Goal: Task Accomplishment & Management: Complete application form

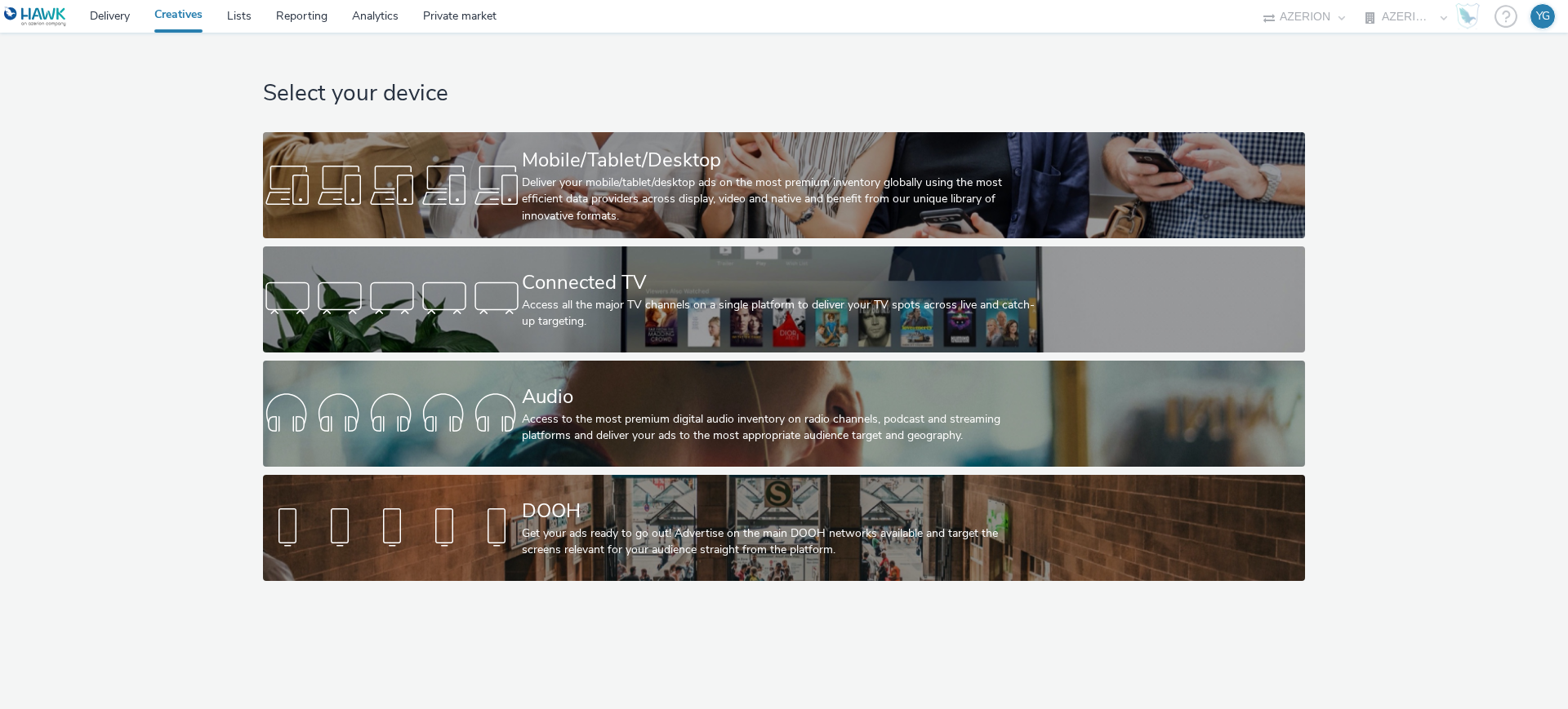
select select "ac009755-aa48-4799-8050-7a339a378eb8"
select select "79162ed7-0017-4339-93b0-3399b708648f"
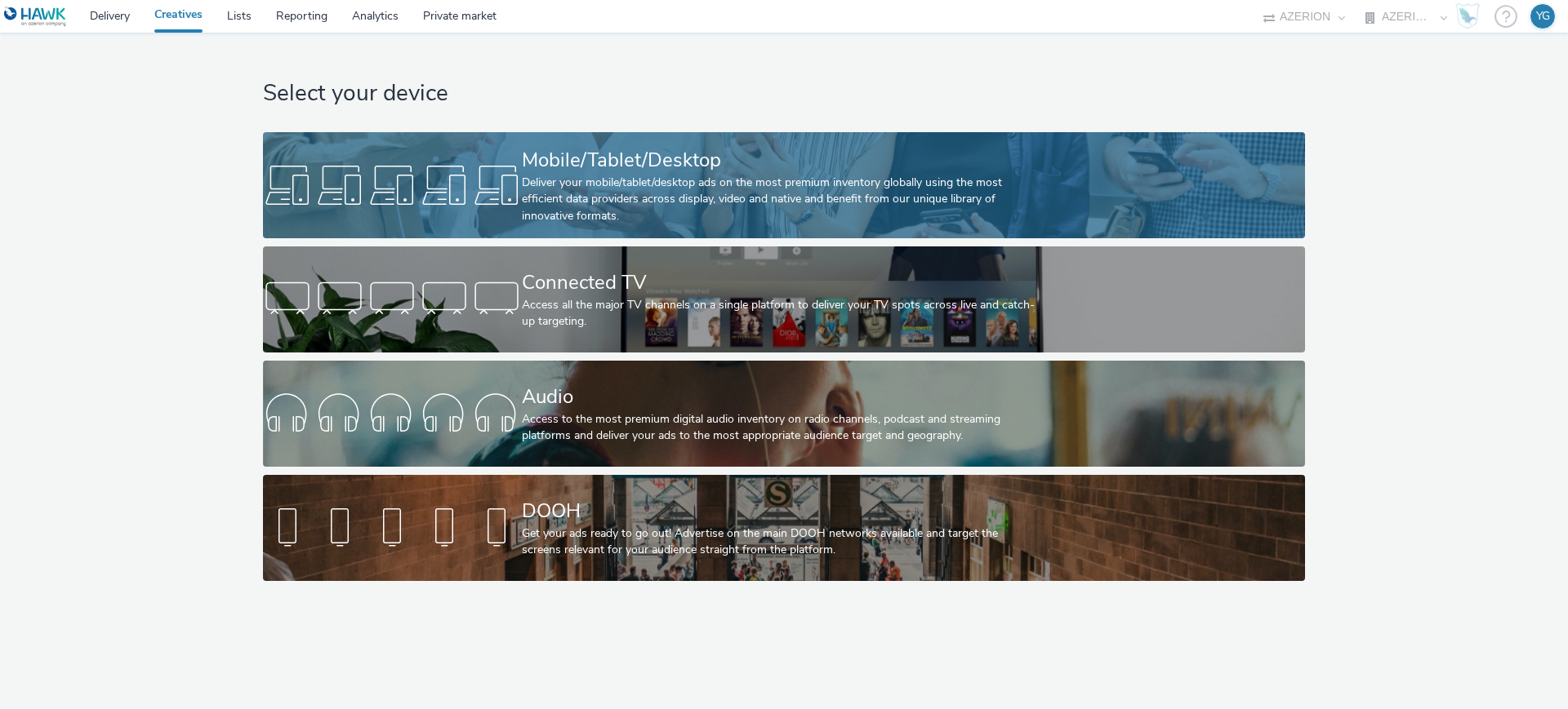
click at [628, 188] on div "Deliver your mobile/tablet/desktop ads on the most premium inventory globally u…" at bounding box center [781, 199] width 517 height 49
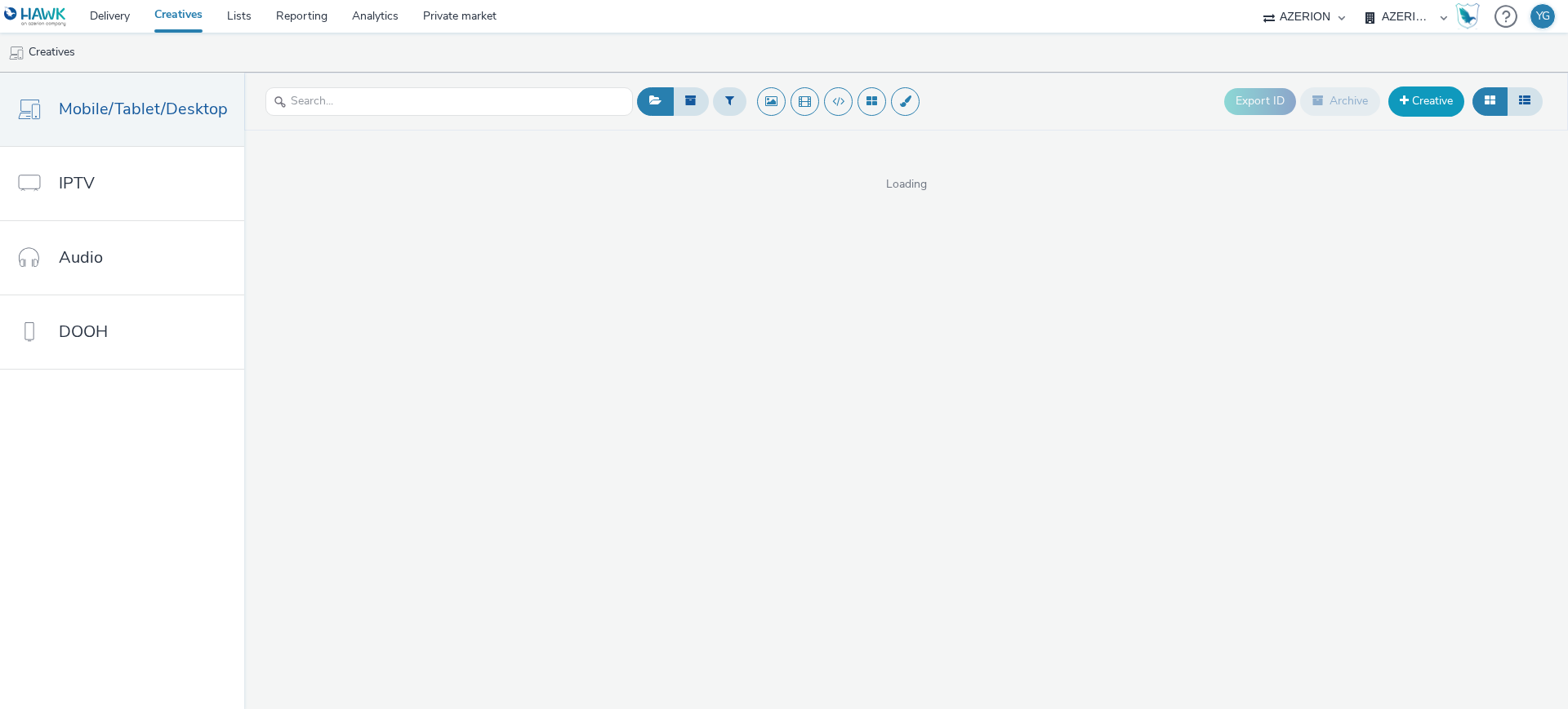
click at [1421, 98] on link "Creative" at bounding box center [1427, 101] width 76 height 29
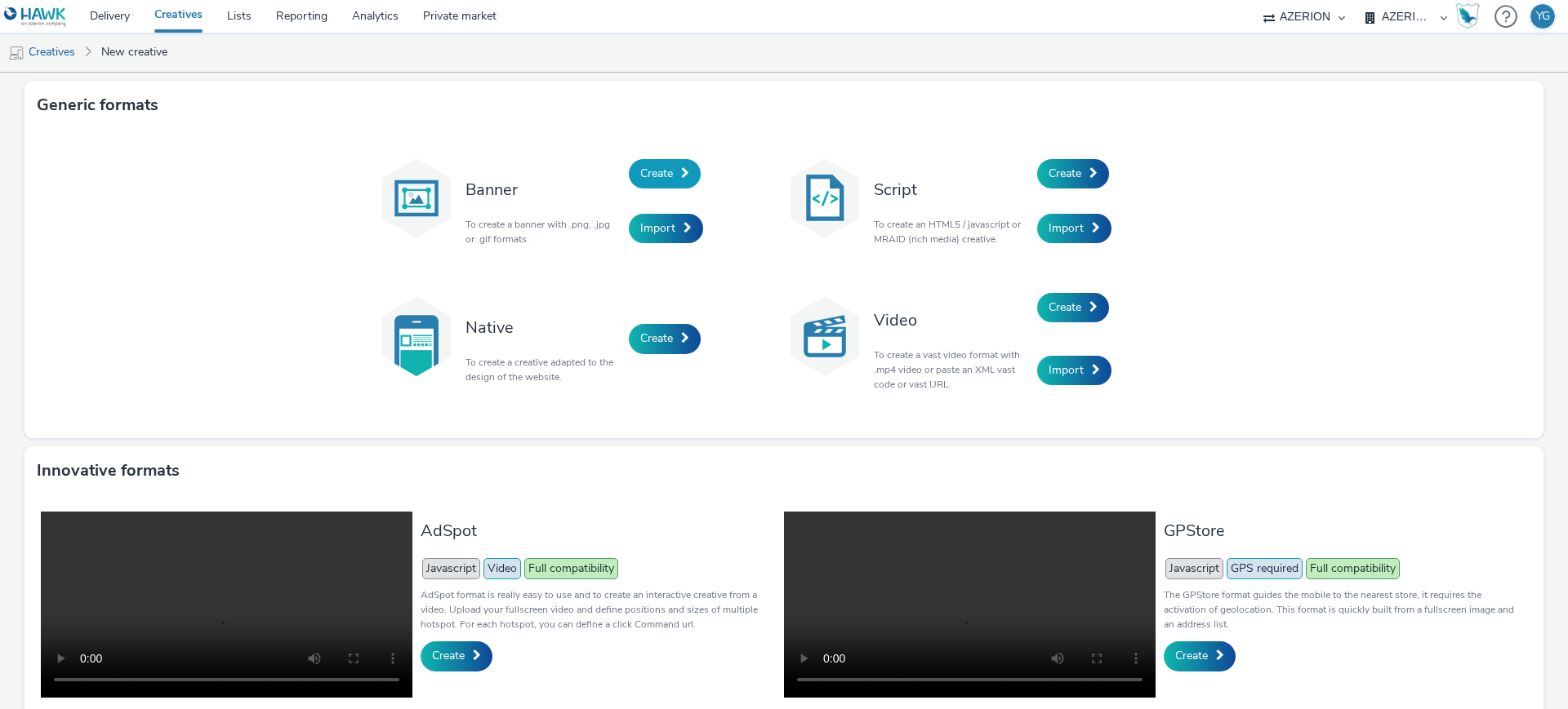
click at [681, 173] on span at bounding box center [685, 173] width 8 height 12
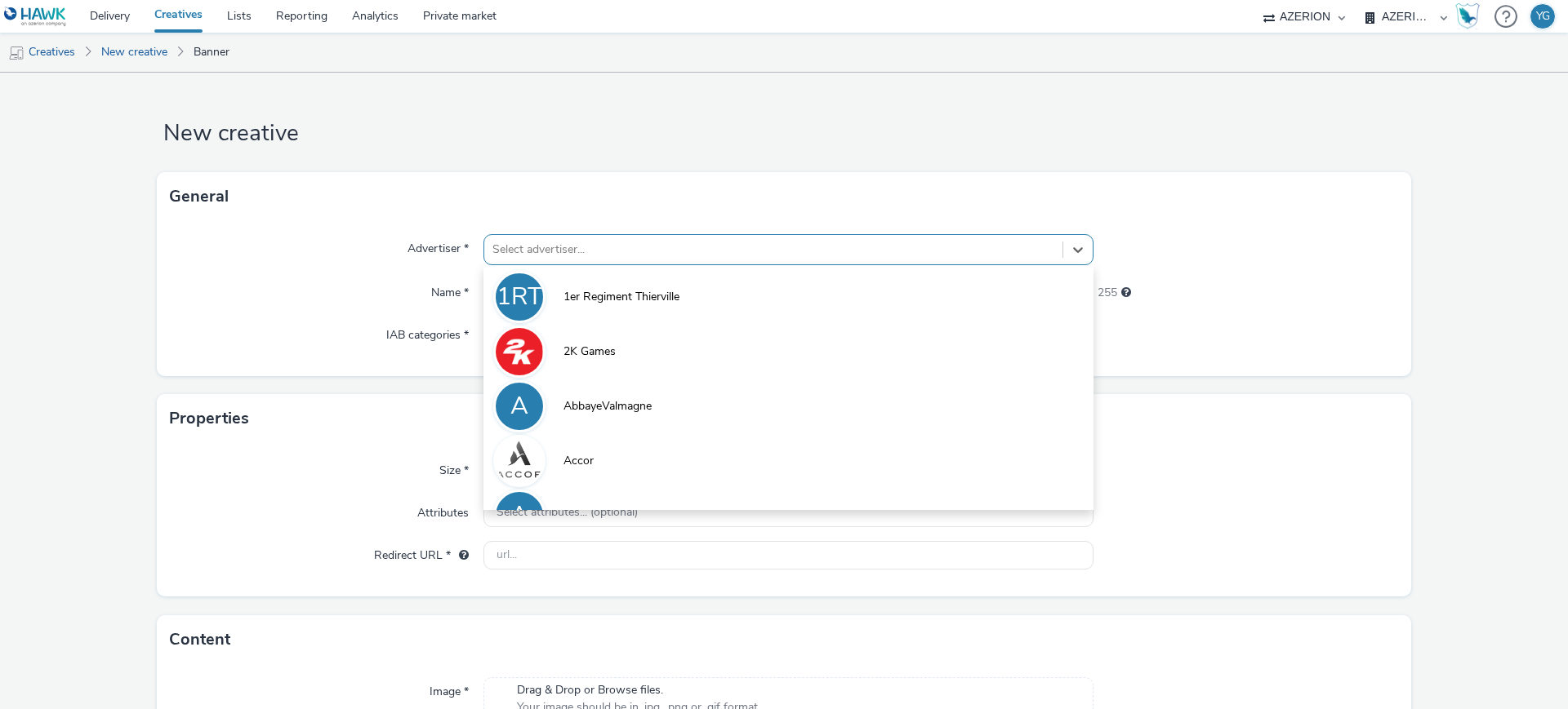
click at [640, 244] on div at bounding box center [773, 250] width 562 height 19
paste input "GrandLitier-Melun"
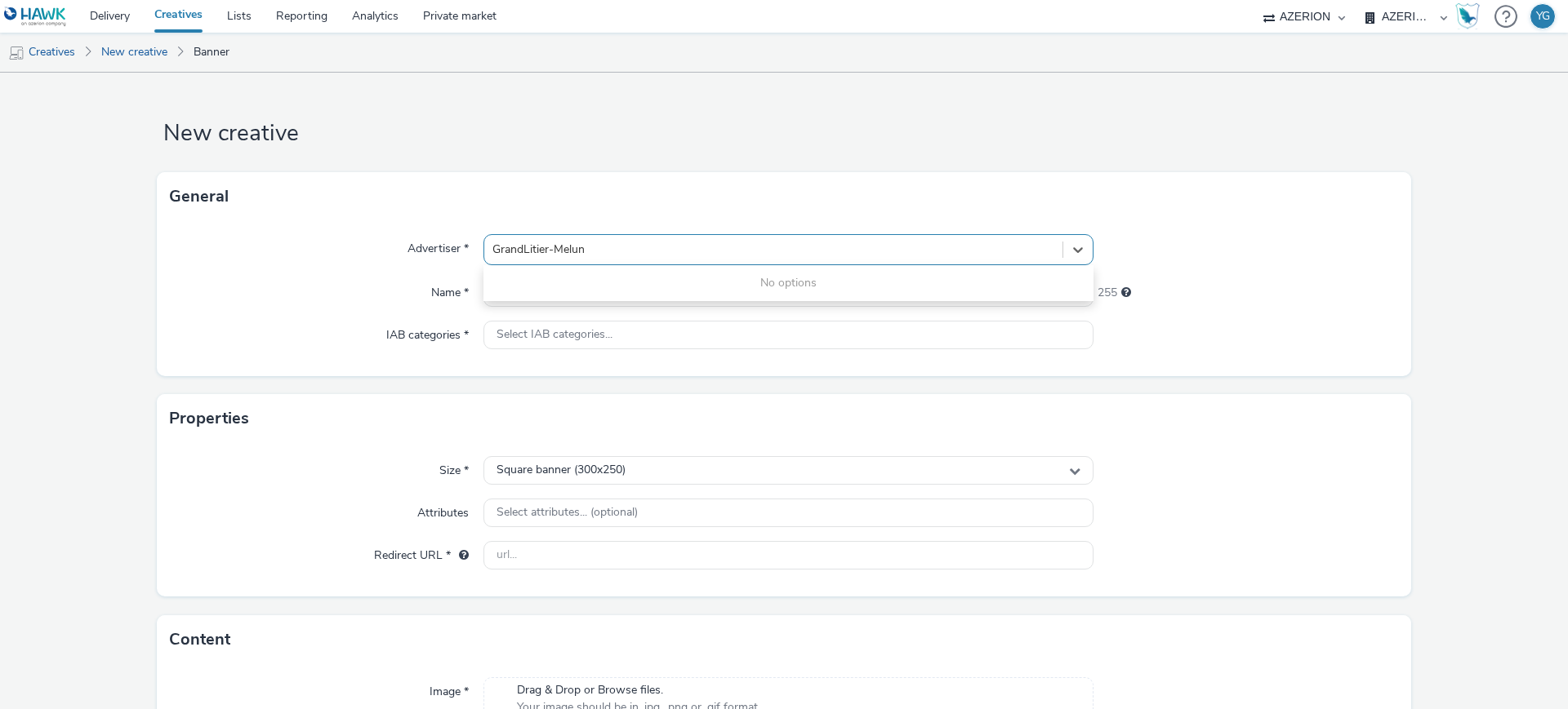
type input "GrandLitier-Melun"
click at [647, 298] on input "text" at bounding box center [789, 292] width 611 height 28
paste input "Interstitial"
click at [488, 296] on input "Interstitial" at bounding box center [789, 292] width 611 height 28
paste input "GrandLitier-Melun"
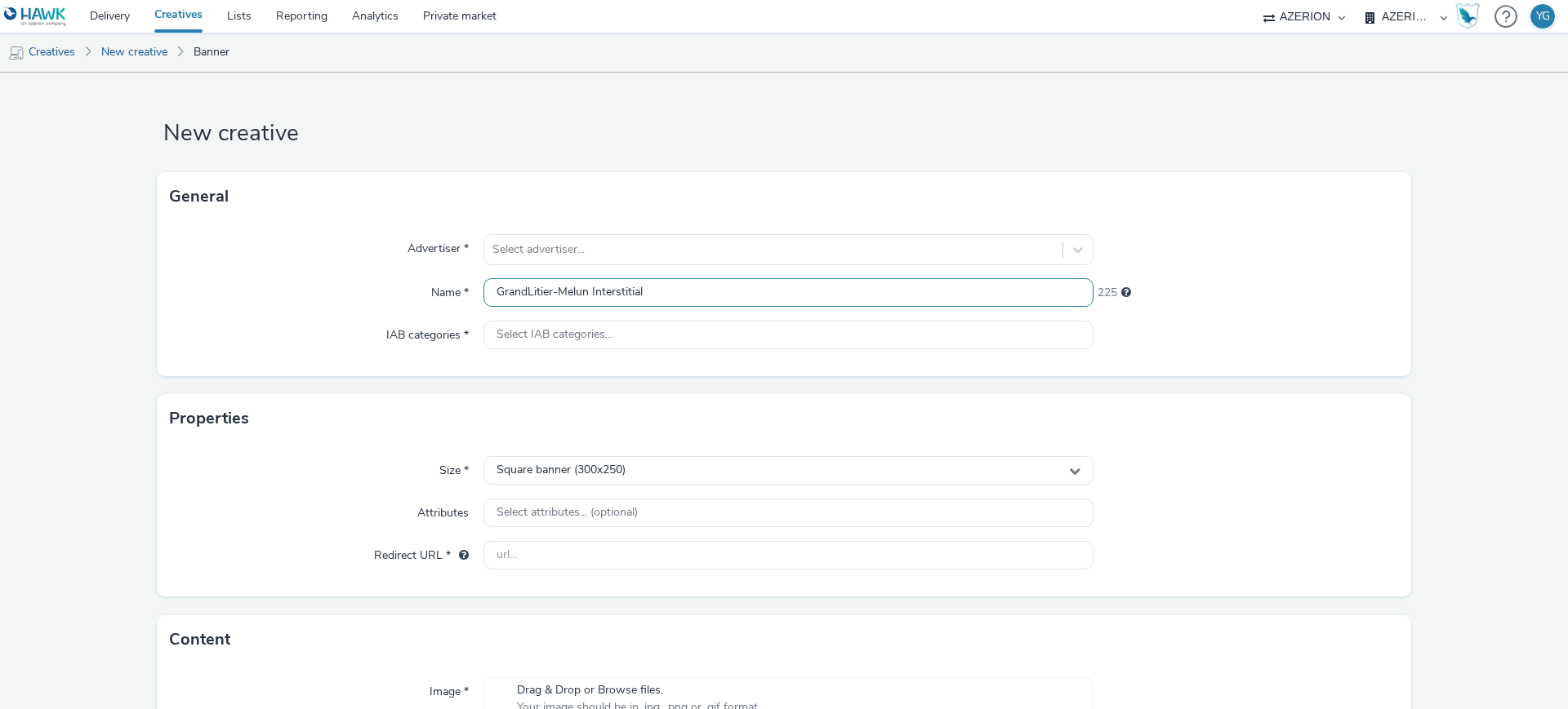
click at [488, 296] on input "GrandLitier-Melun Interstitial" at bounding box center [789, 292] width 611 height 28
click at [590, 295] on input "GrandLitier-Melun Interstitial" at bounding box center [789, 292] width 611 height 28
click at [693, 303] on input "GrandLitier-Melun_Interstitial" at bounding box center [789, 292] width 611 height 28
paste input "SeptOct_2025"
click at [709, 291] on input "GrandLitier-Melun_Interstitial_SeptOct_2025" at bounding box center [789, 292] width 611 height 28
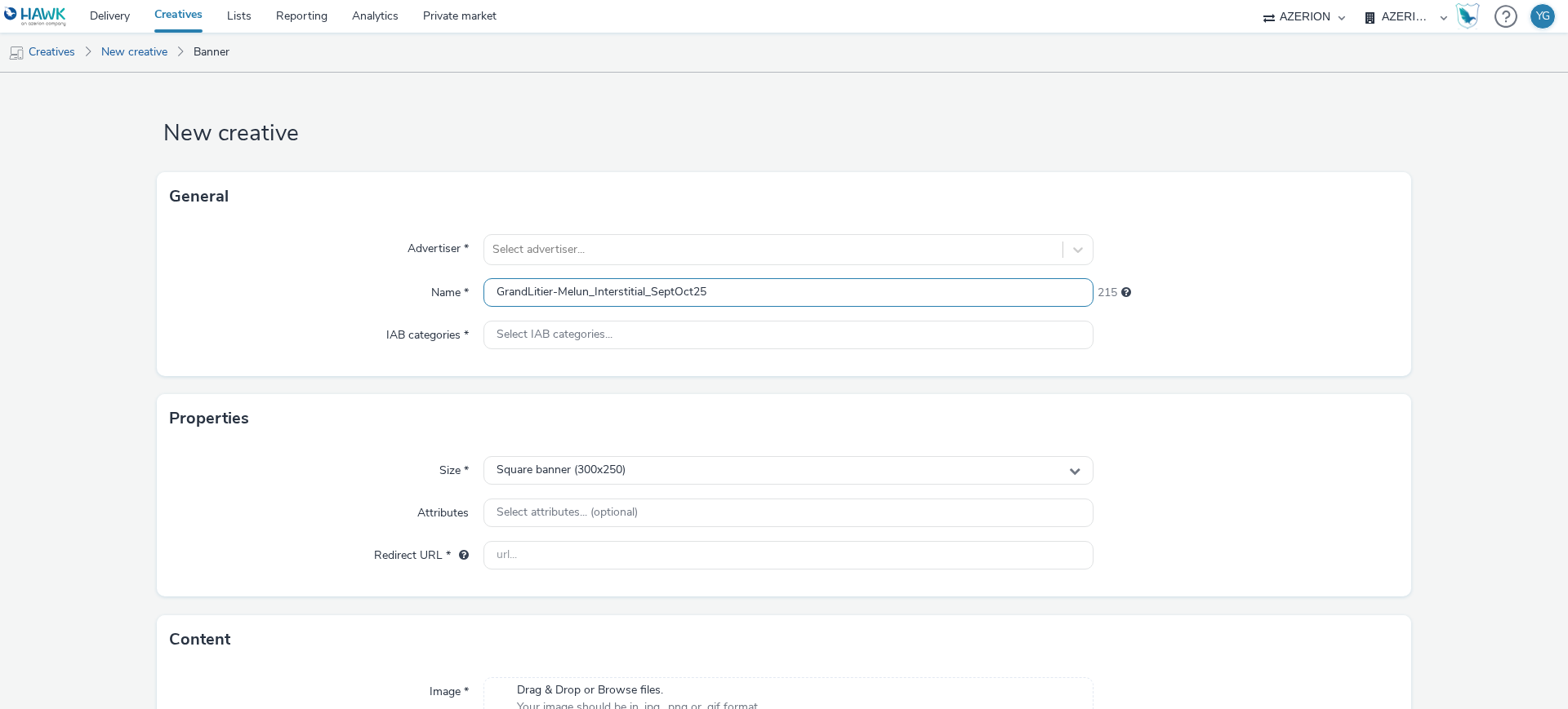
click at [493, 292] on input "GrandLitier-Melun_Interstitial_SeptOct25" at bounding box center [789, 292] width 611 height 28
click at [742, 290] on input "GrandLitier-Melun_Interstitial_SeptOct25" at bounding box center [789, 292] width 611 height 28
click at [644, 292] on input "GrandLitier-Melun_Interstitial_SeptOct25" at bounding box center [789, 292] width 611 height 28
type input "GrandLitier-Melun_Interstitial_320x480_SeptOct25"
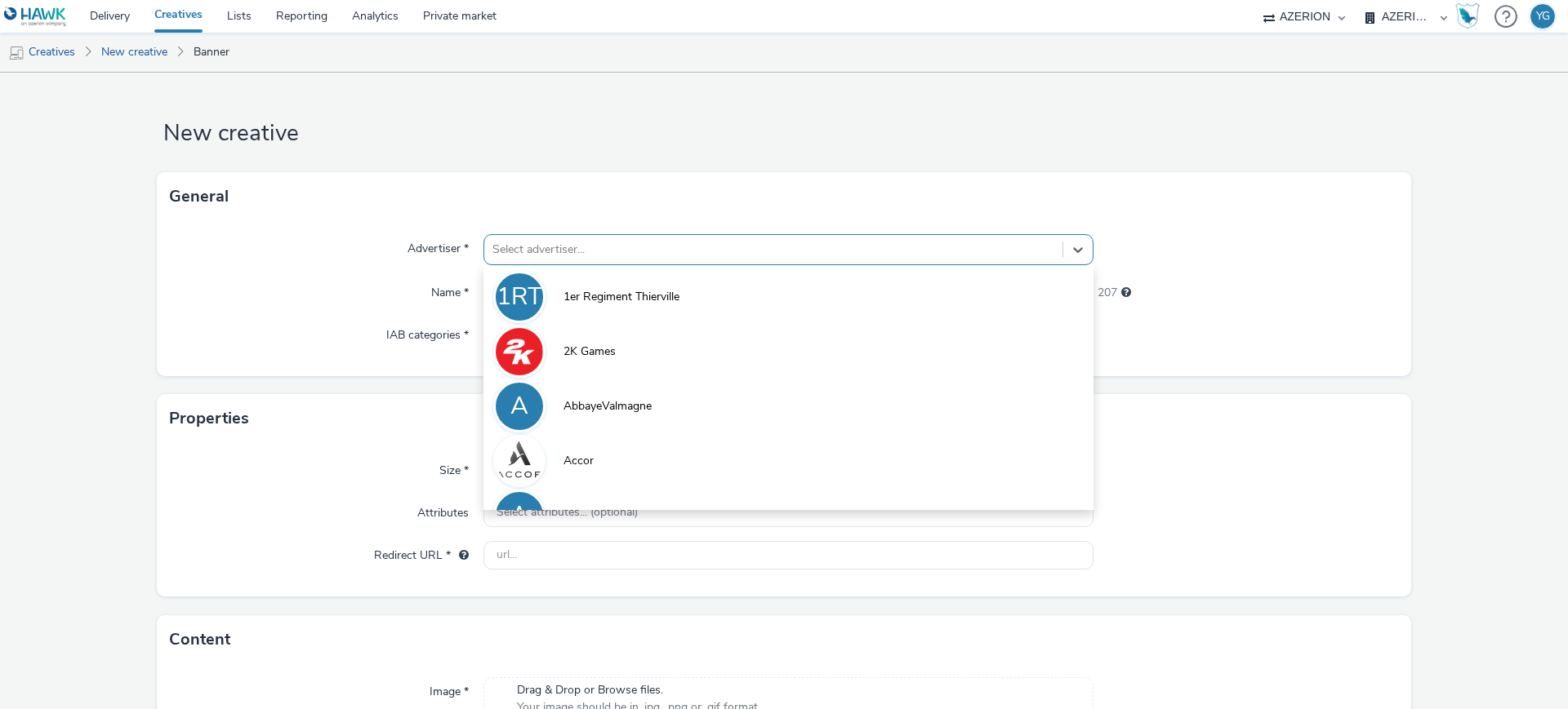
click at [595, 247] on div at bounding box center [773, 250] width 562 height 19
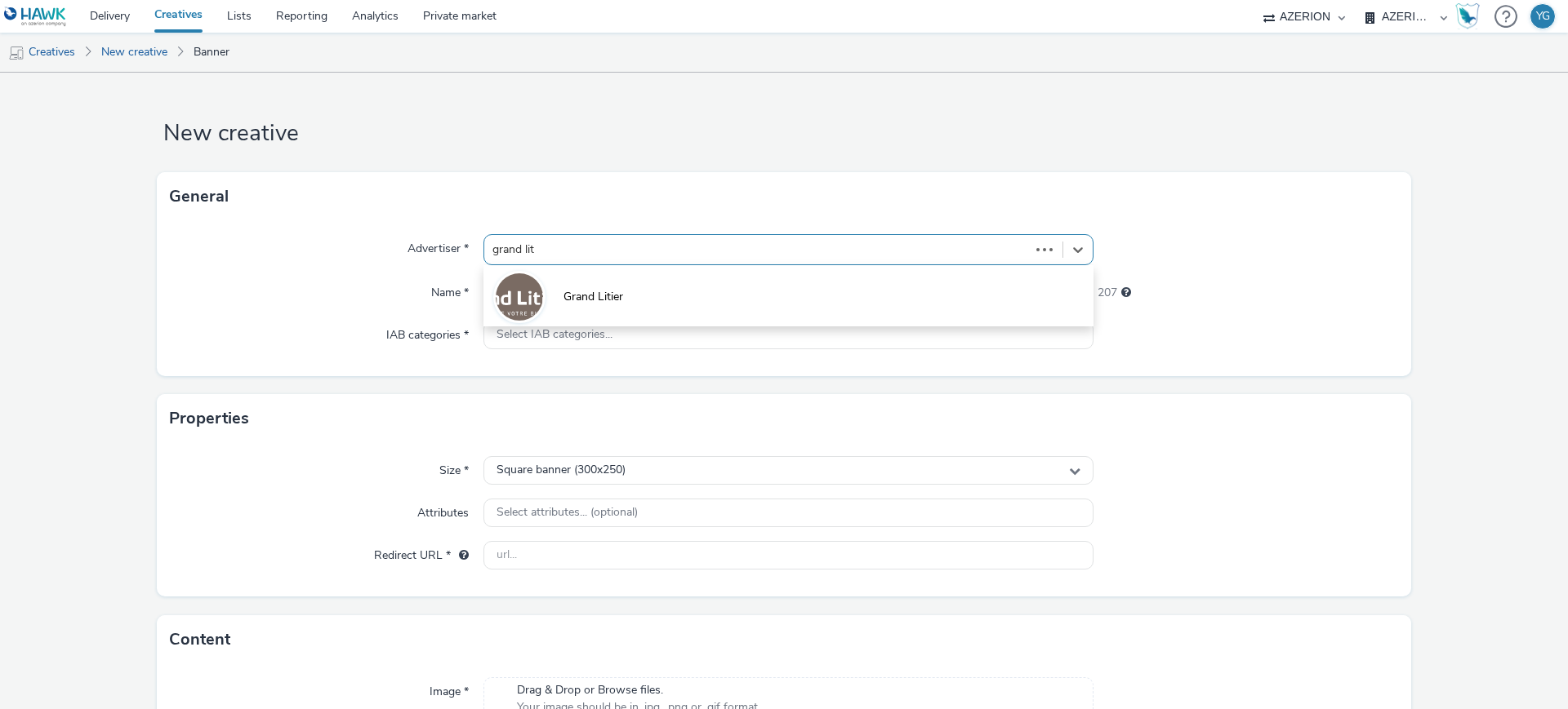
type input "grand liti"
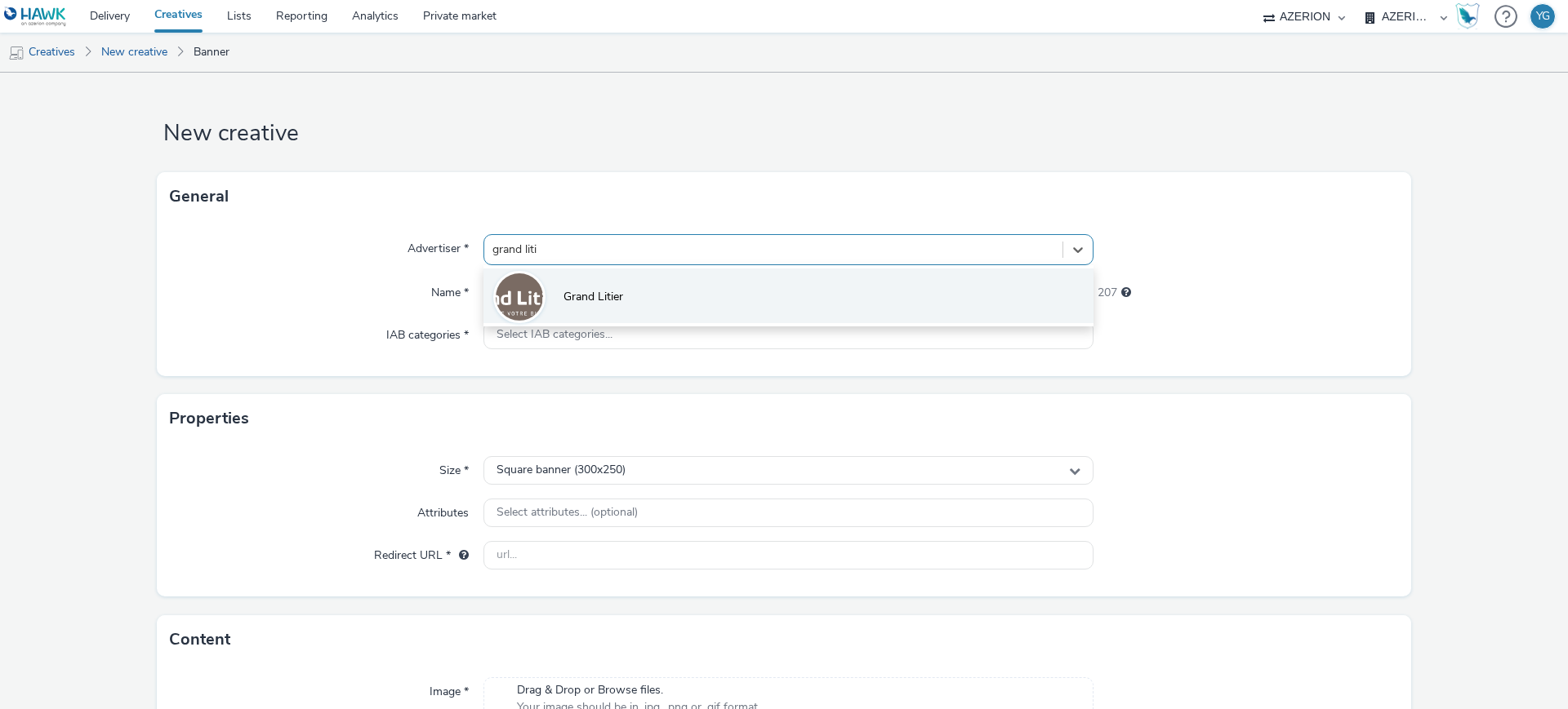
click at [618, 278] on li "Grand Litier" at bounding box center [789, 295] width 611 height 54
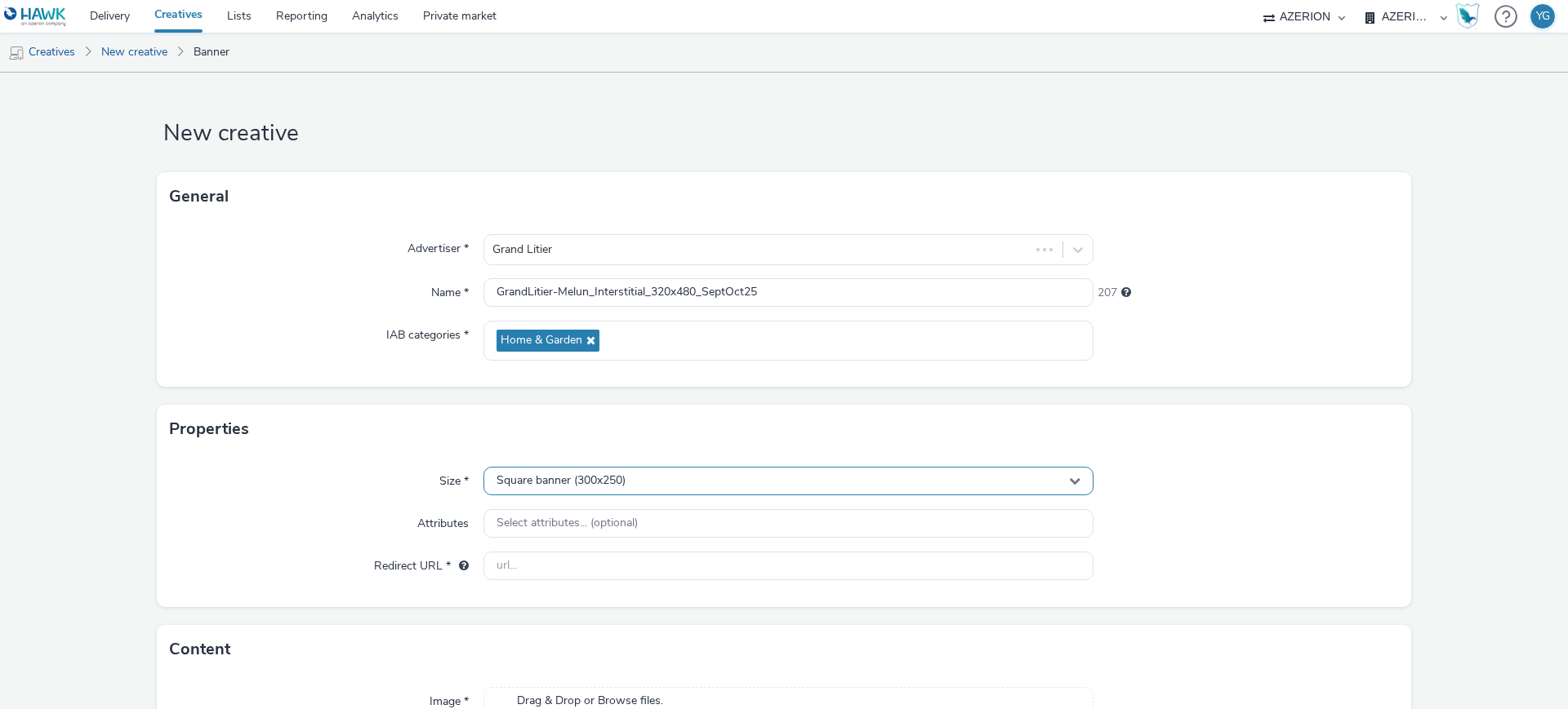
click at [633, 480] on div "Square banner (300x250)" at bounding box center [789, 480] width 611 height 28
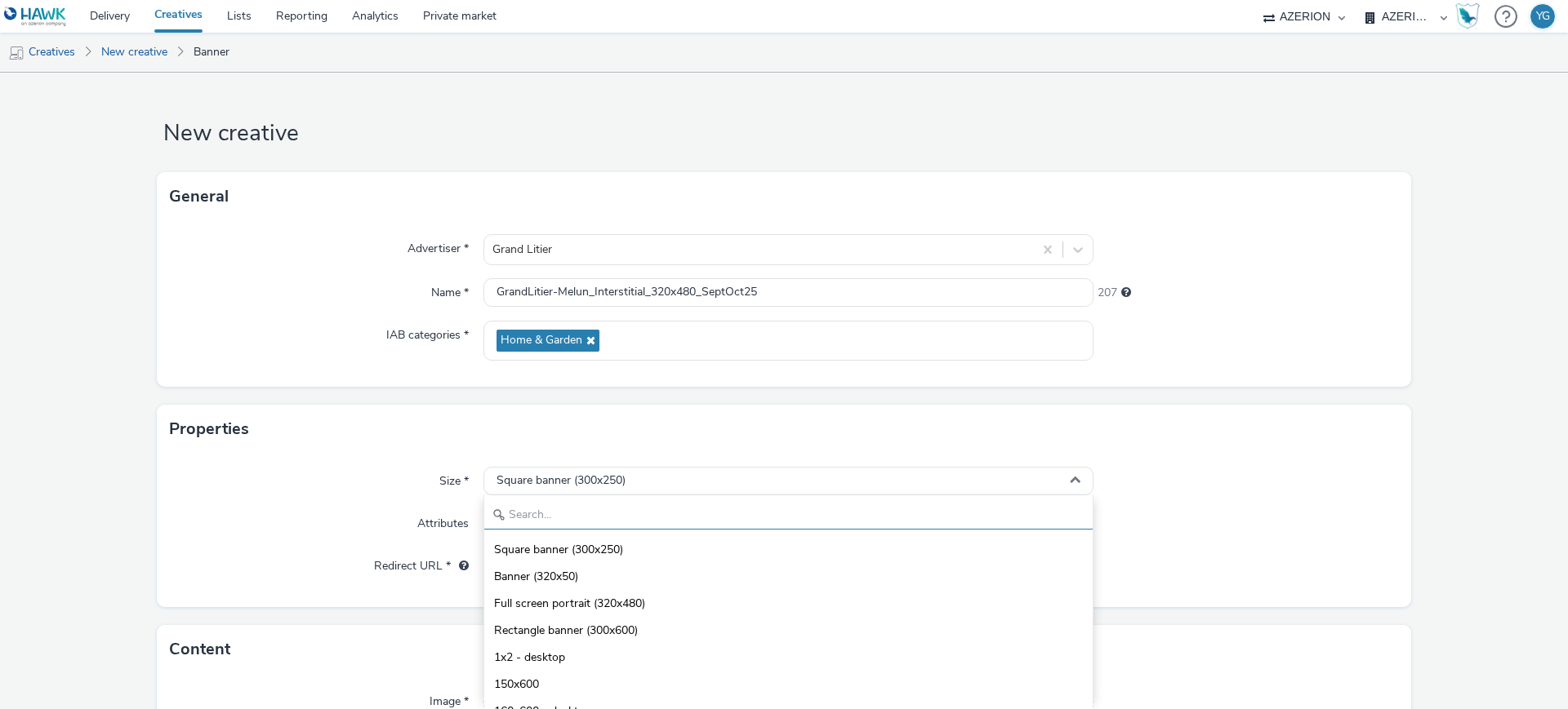
click at [619, 510] on input "text" at bounding box center [789, 515] width 609 height 28
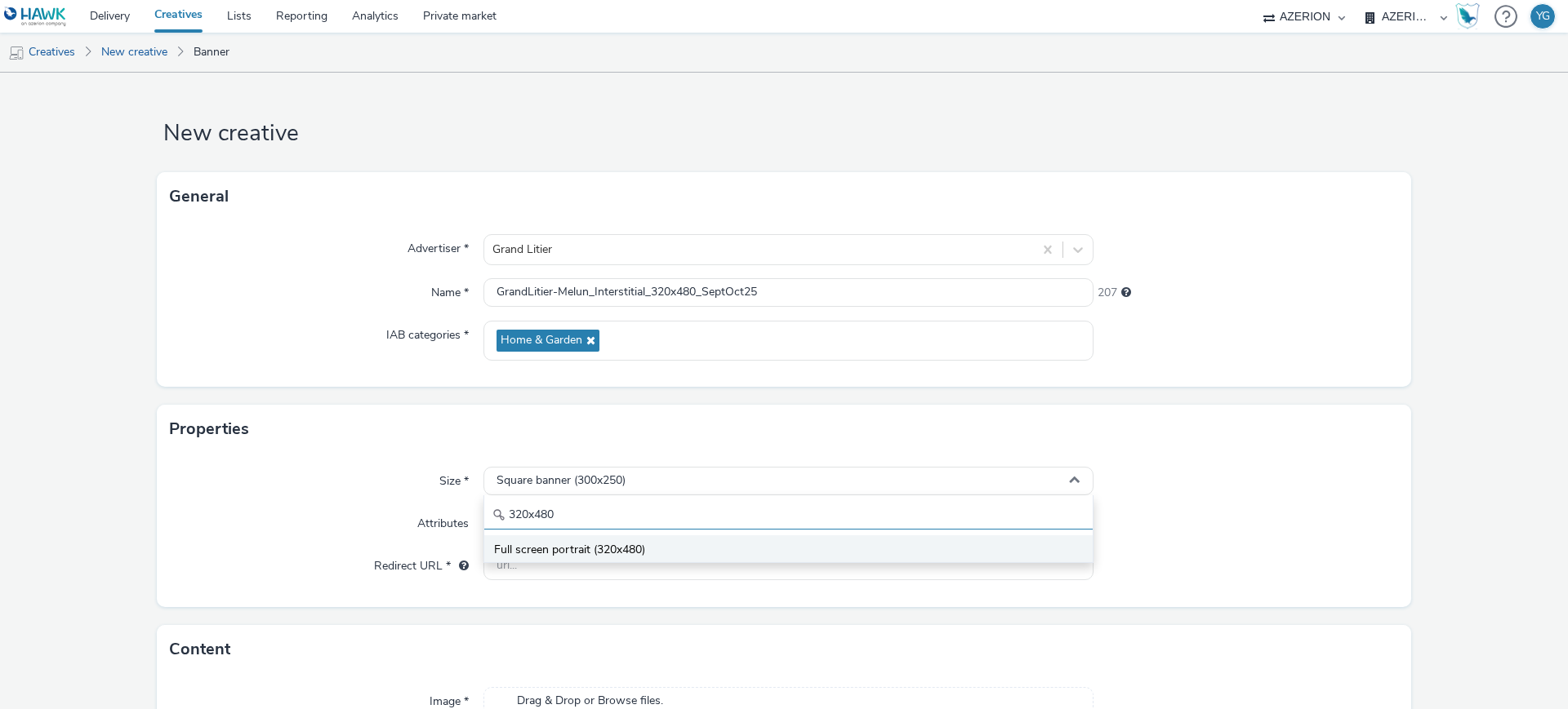
type input "320x480"
click at [621, 542] on span "Full screen portrait (320x480)" at bounding box center [570, 550] width 151 height 16
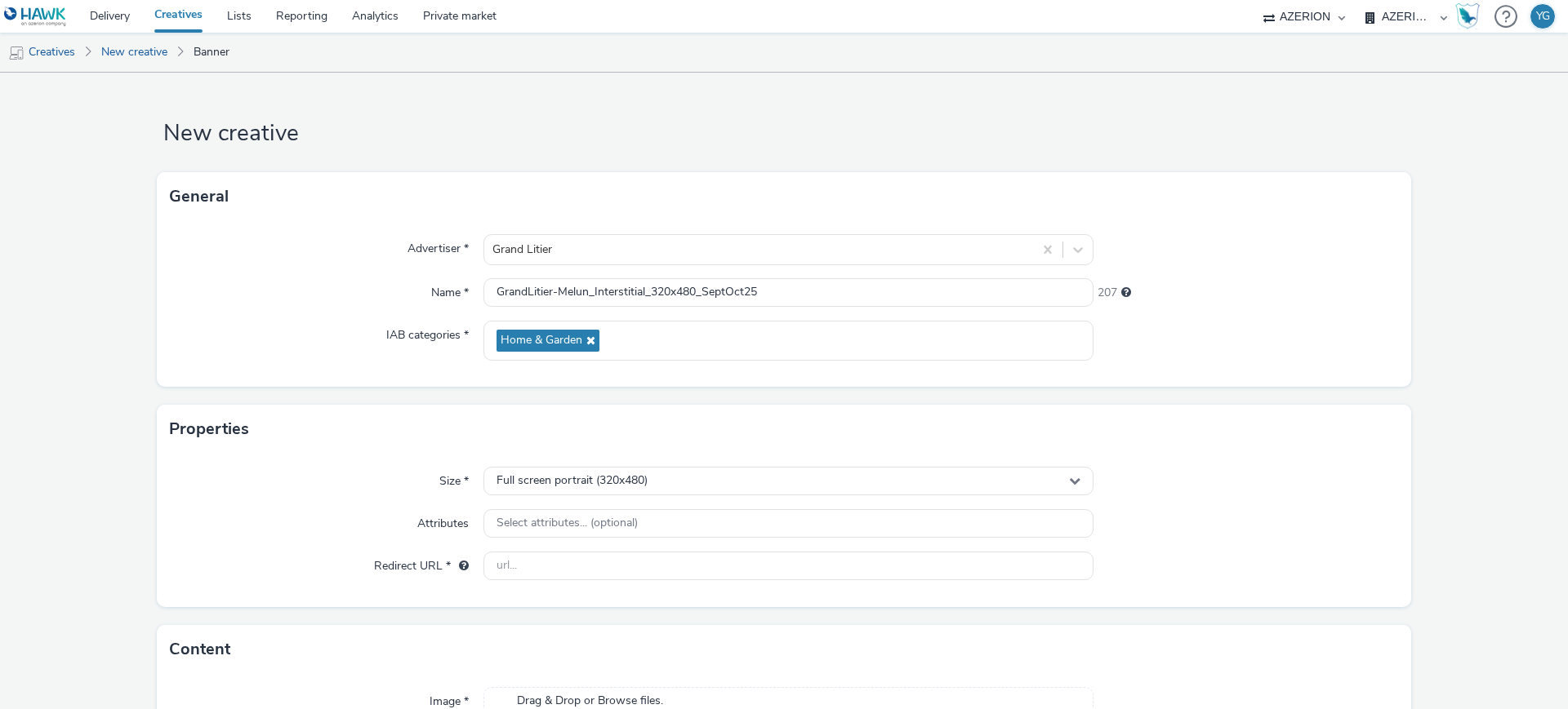
click at [1271, 508] on div "Size * Full screen portrait (320x480) Attributes Select attributes... (optional…" at bounding box center [784, 531] width 1255 height 153
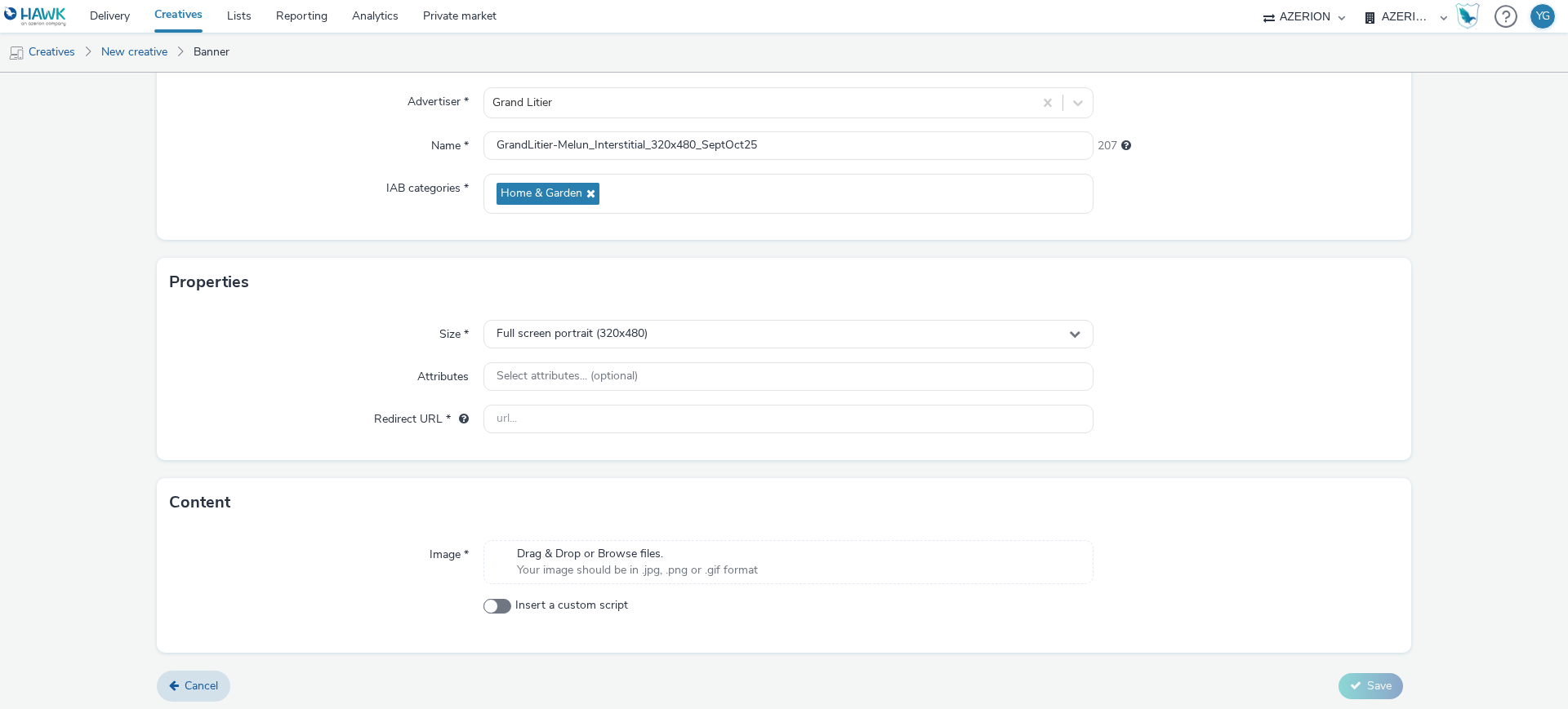
scroll to position [152, 0]
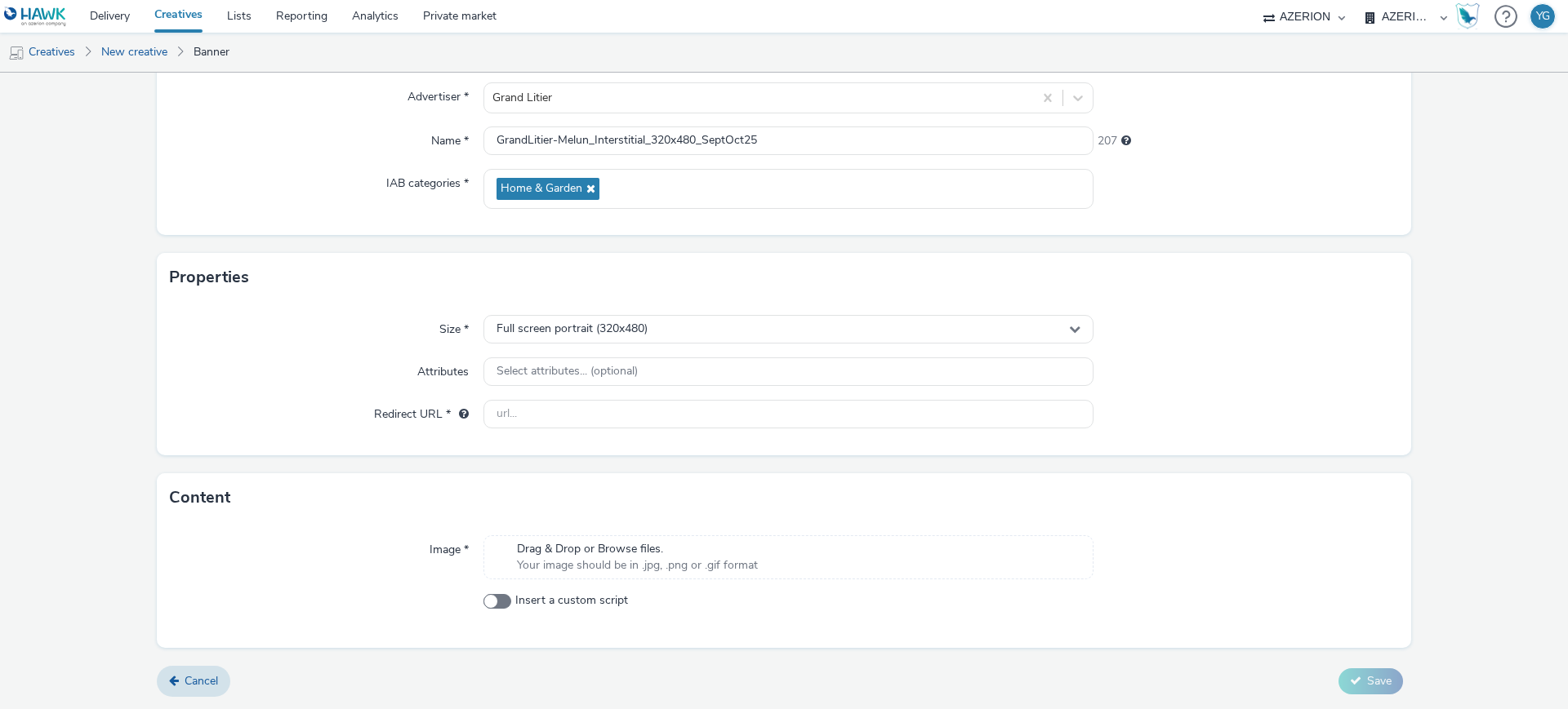
click at [737, 569] on span "Your image should be in .jpg, .png or .gif format" at bounding box center [638, 566] width 241 height 16
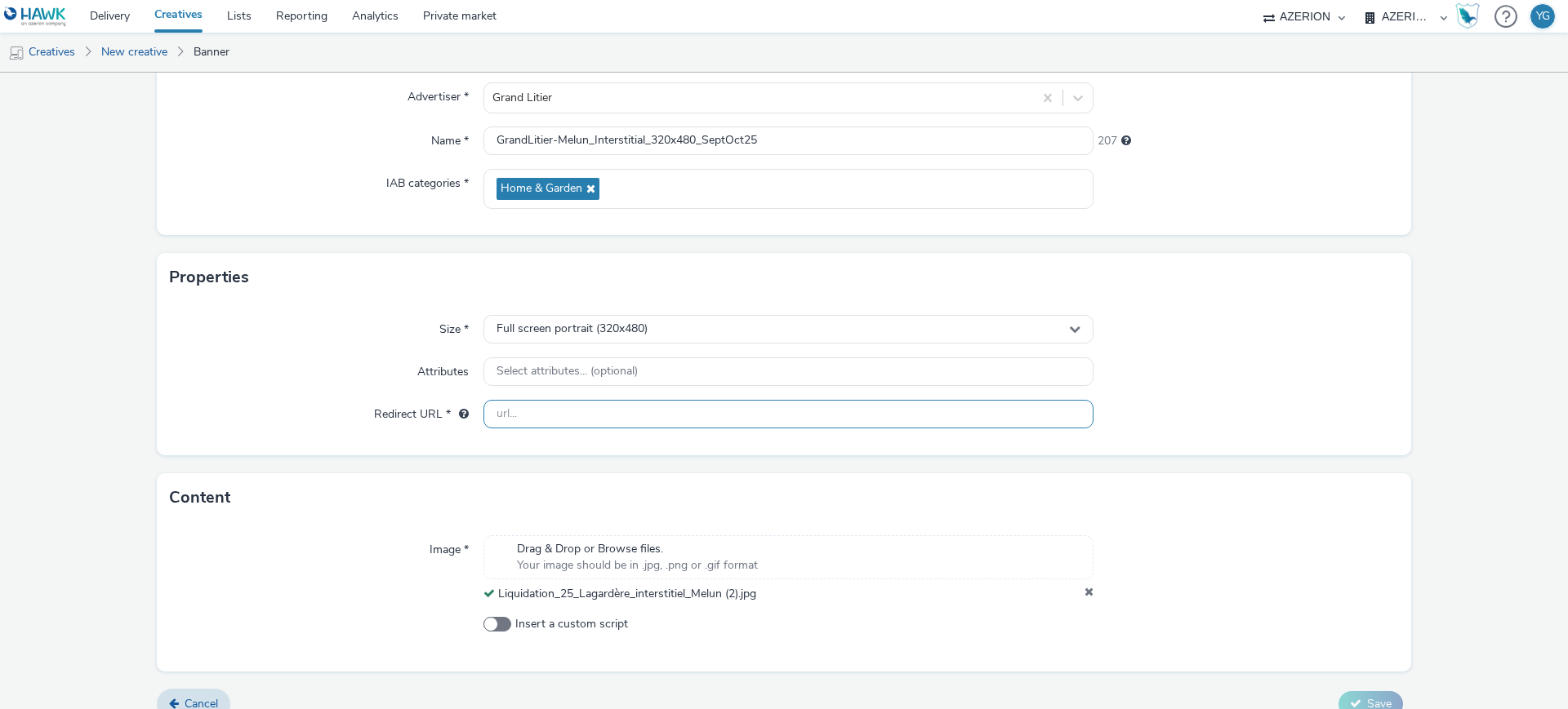
click at [613, 414] on input "text" at bounding box center [789, 414] width 611 height 28
paste input "[URL][DOMAIN_NAME]"
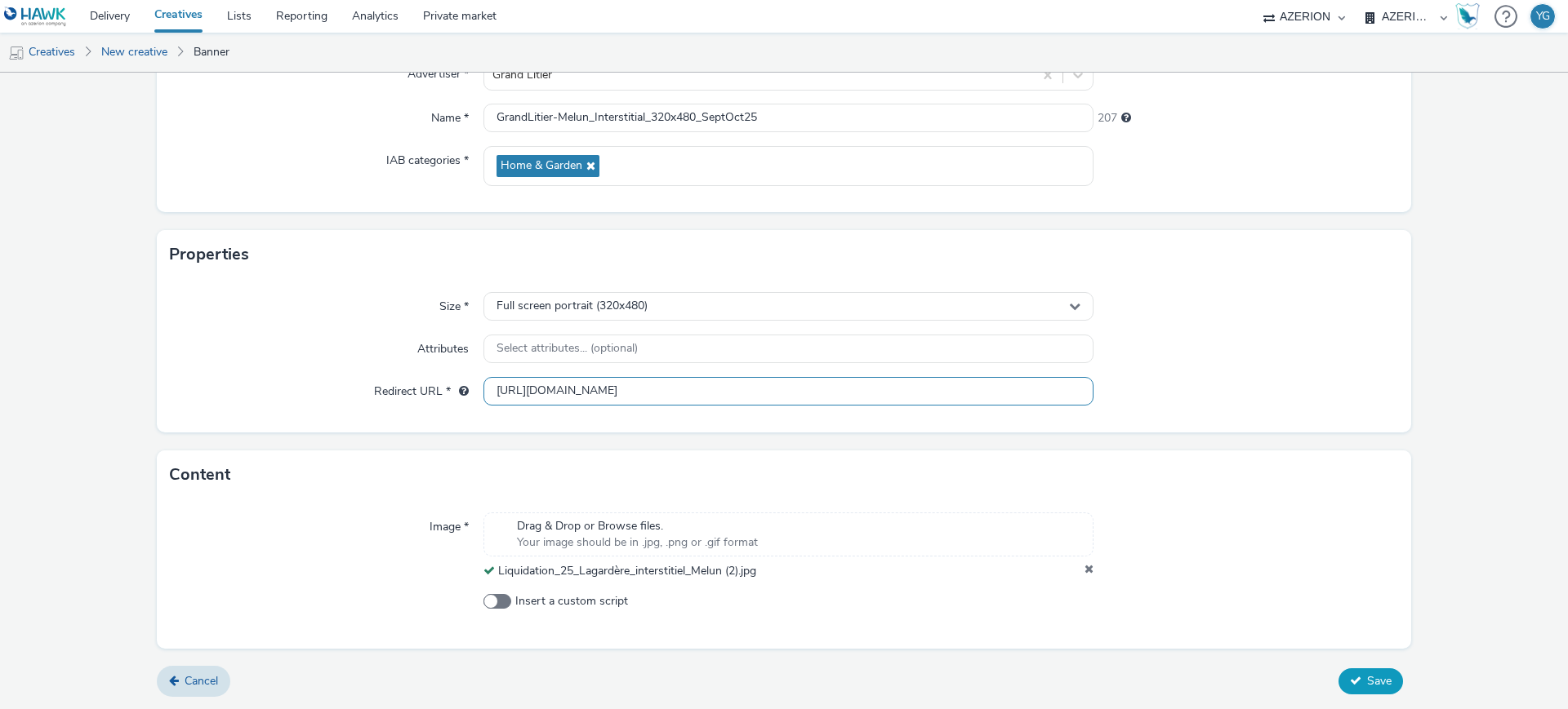
type input "[URL][DOMAIN_NAME]"
click at [1338, 678] on button "Save" at bounding box center [1370, 681] width 65 height 26
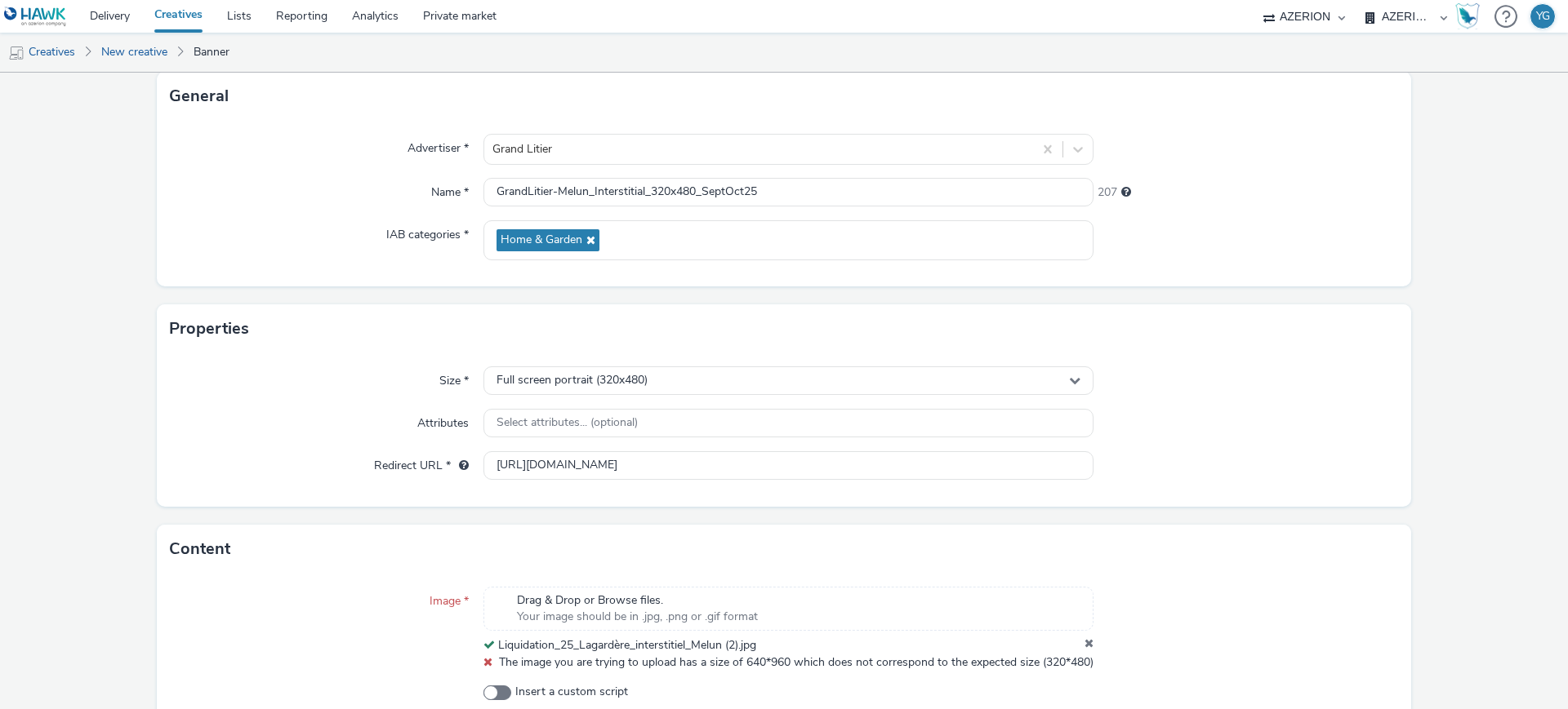
scroll to position [208, 0]
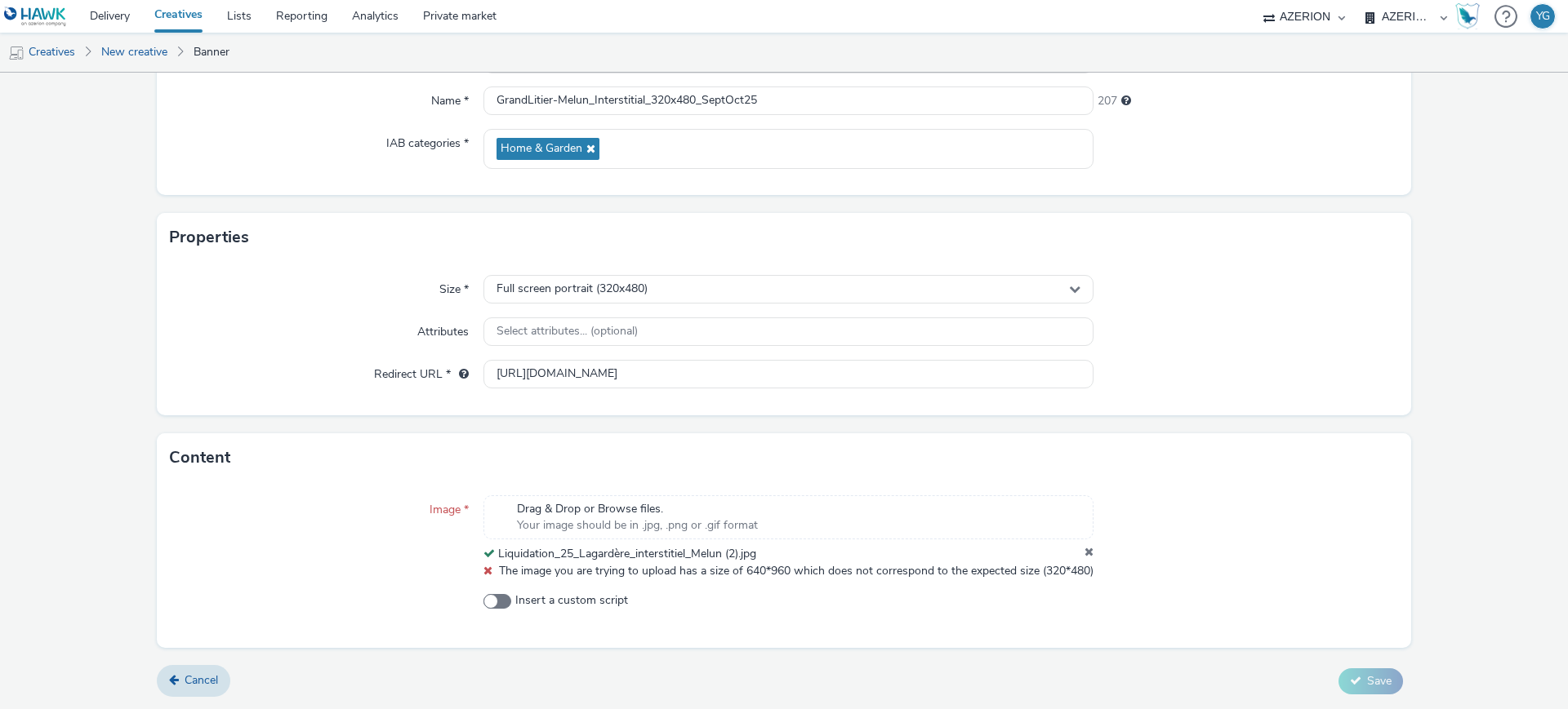
click at [1084, 546] on icon at bounding box center [1088, 554] width 9 height 16
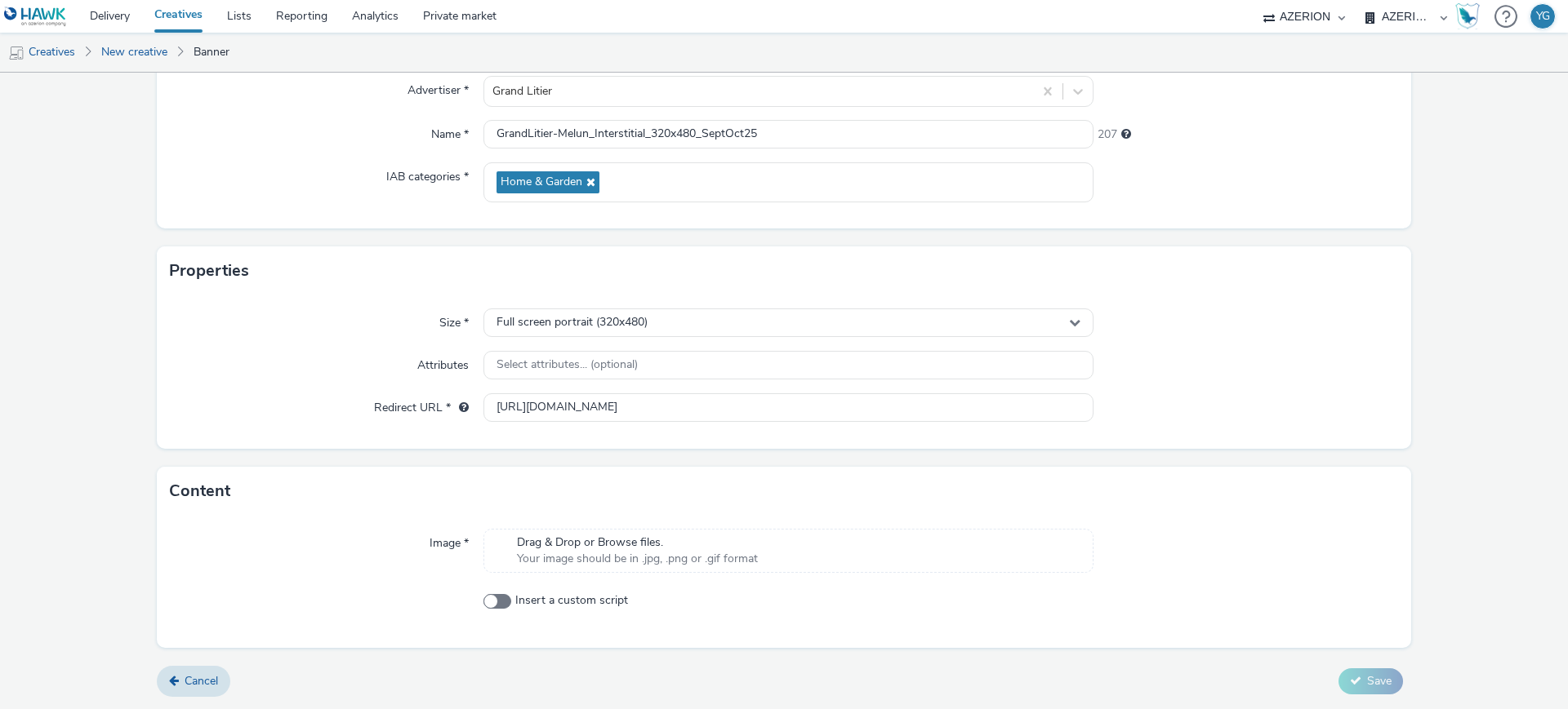
scroll to position [159, 0]
click at [554, 553] on span "Your image should be in .jpg, .png or .gif format" at bounding box center [638, 559] width 241 height 16
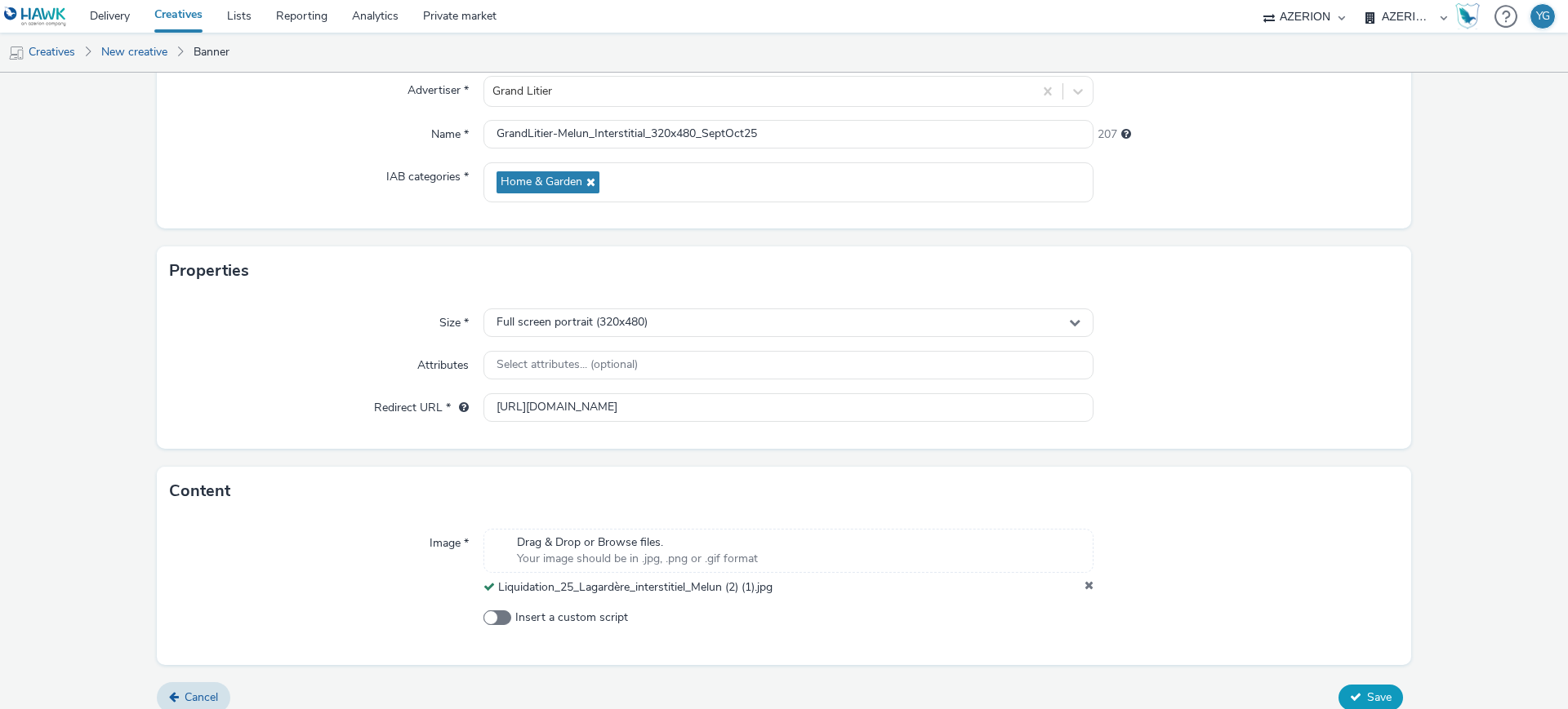
click at [1350, 696] on icon at bounding box center [1356, 697] width 12 height 12
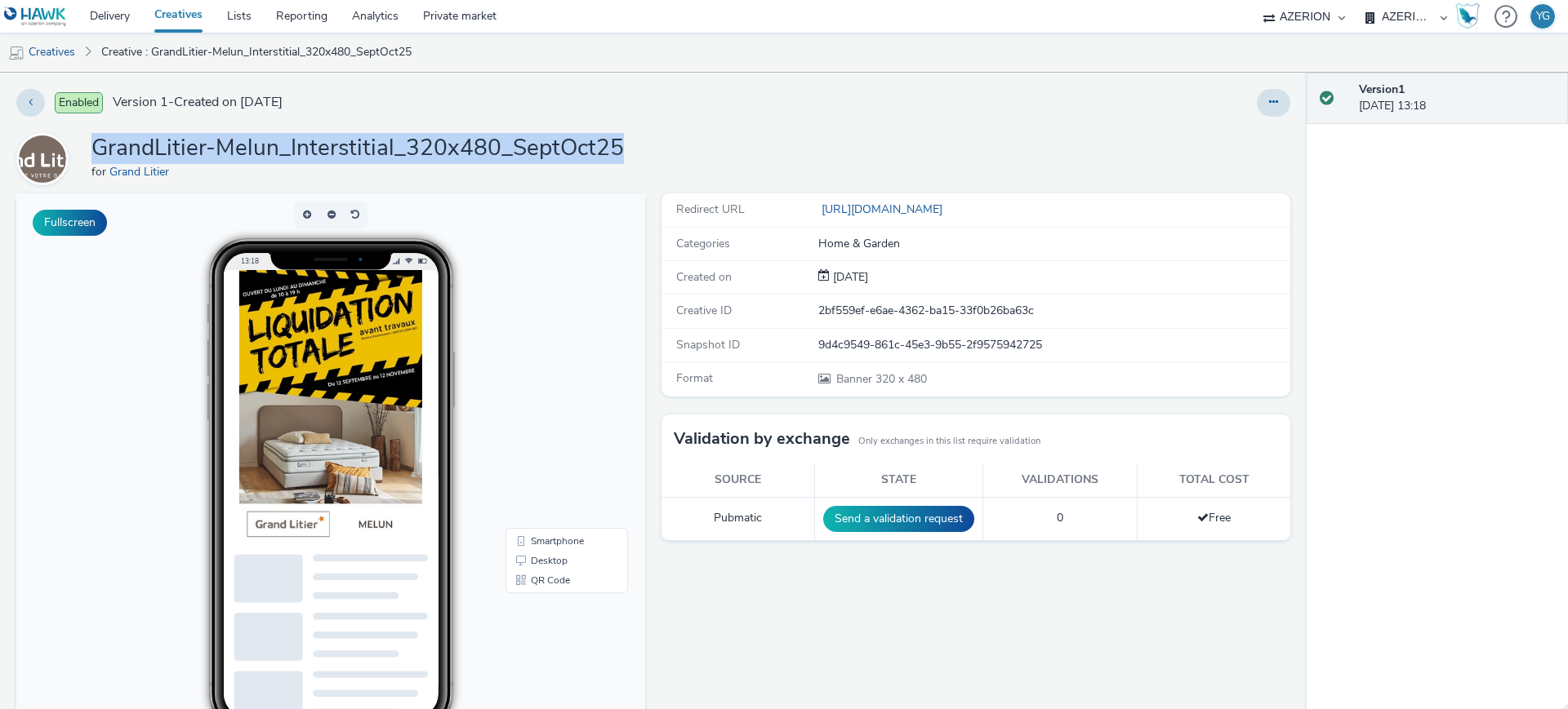
drag, startPoint x: 93, startPoint y: 140, endPoint x: 726, endPoint y: 153, distance: 633.1
click at [726, 153] on div "GrandLitier-Melun_Interstitial_320x480_SeptOct25 for Grand Litier" at bounding box center [653, 159] width 1274 height 52
copy h1 "GrandLitier-Melun_Interstitial_320x480_SeptOct25"
click at [62, 43] on link "Creatives" at bounding box center [42, 52] width 83 height 39
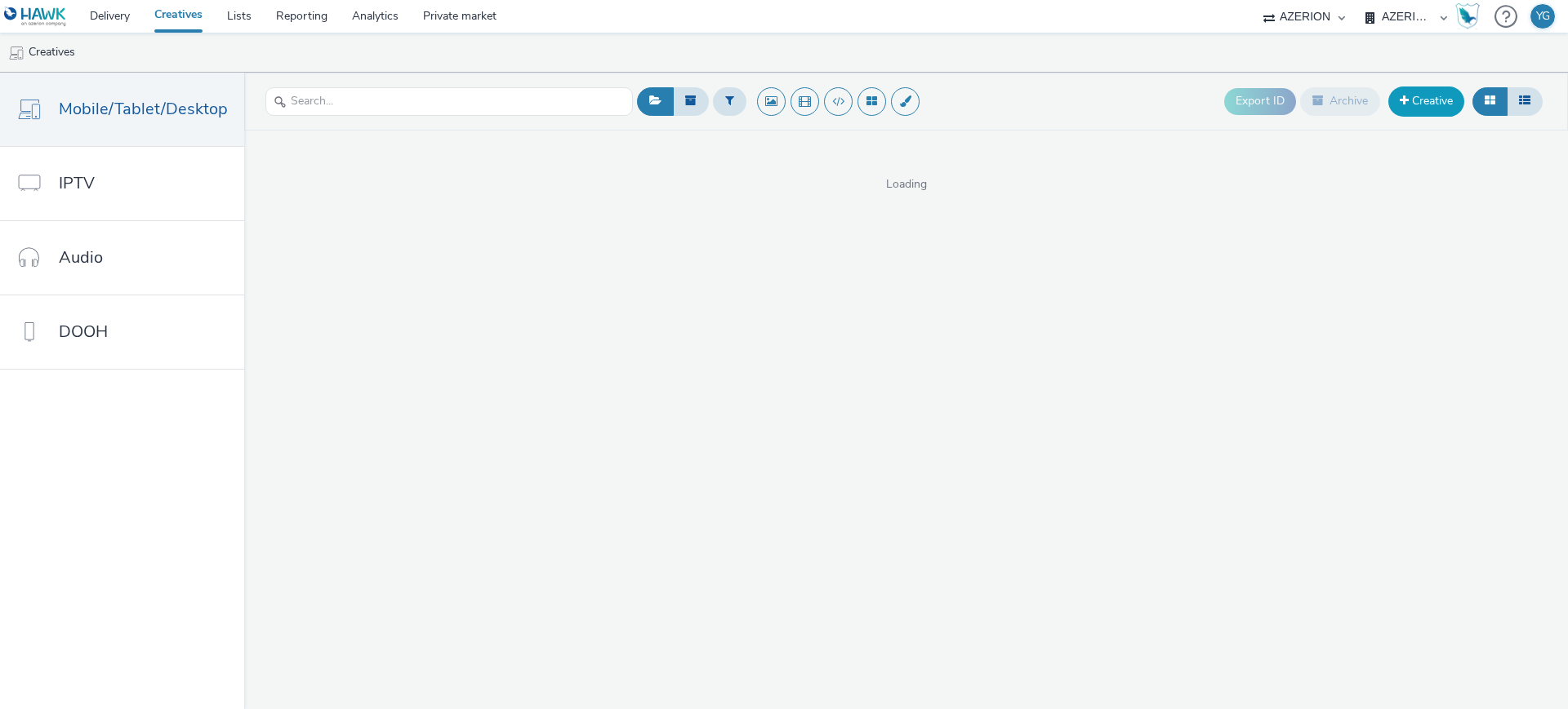
click at [1440, 102] on link "Creative" at bounding box center [1427, 101] width 76 height 29
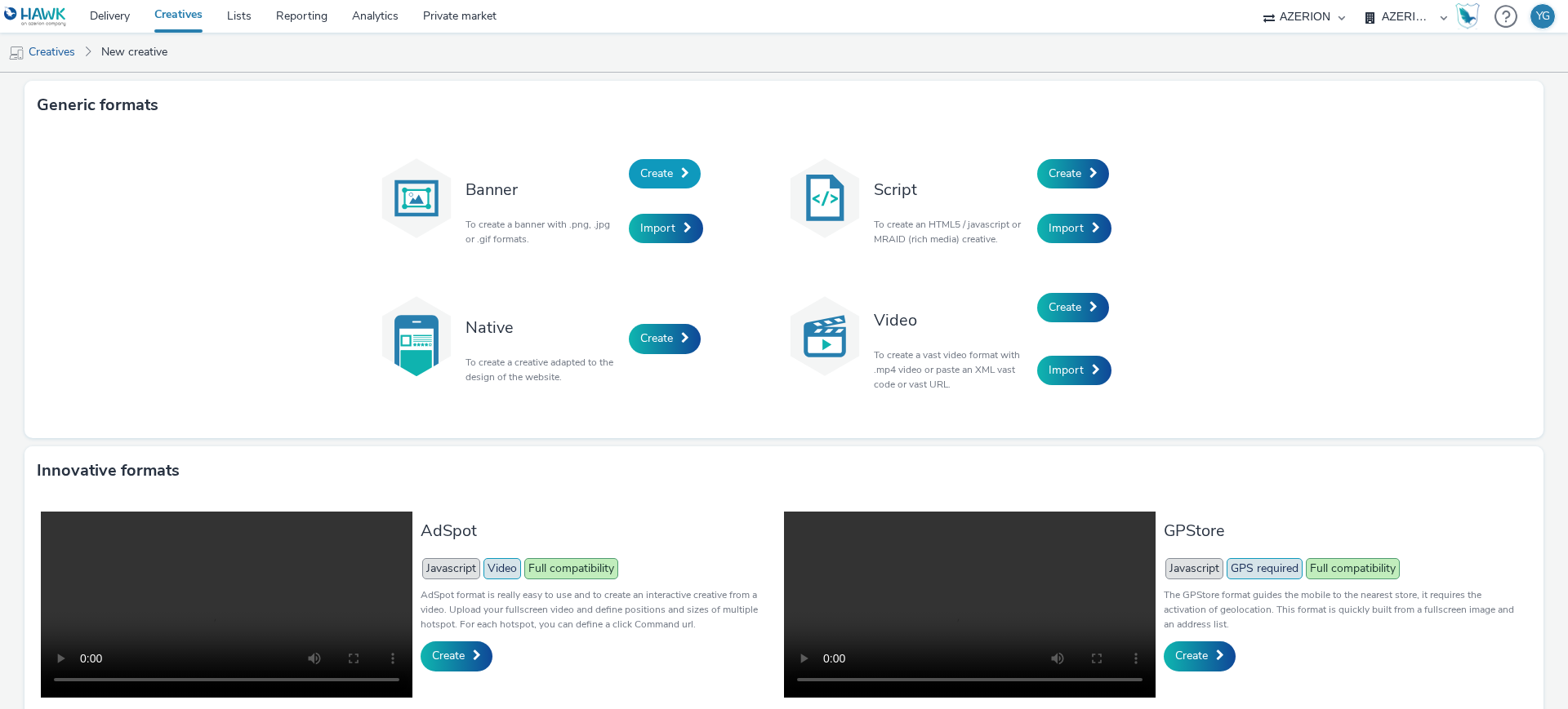
click at [681, 173] on span at bounding box center [685, 173] width 8 height 12
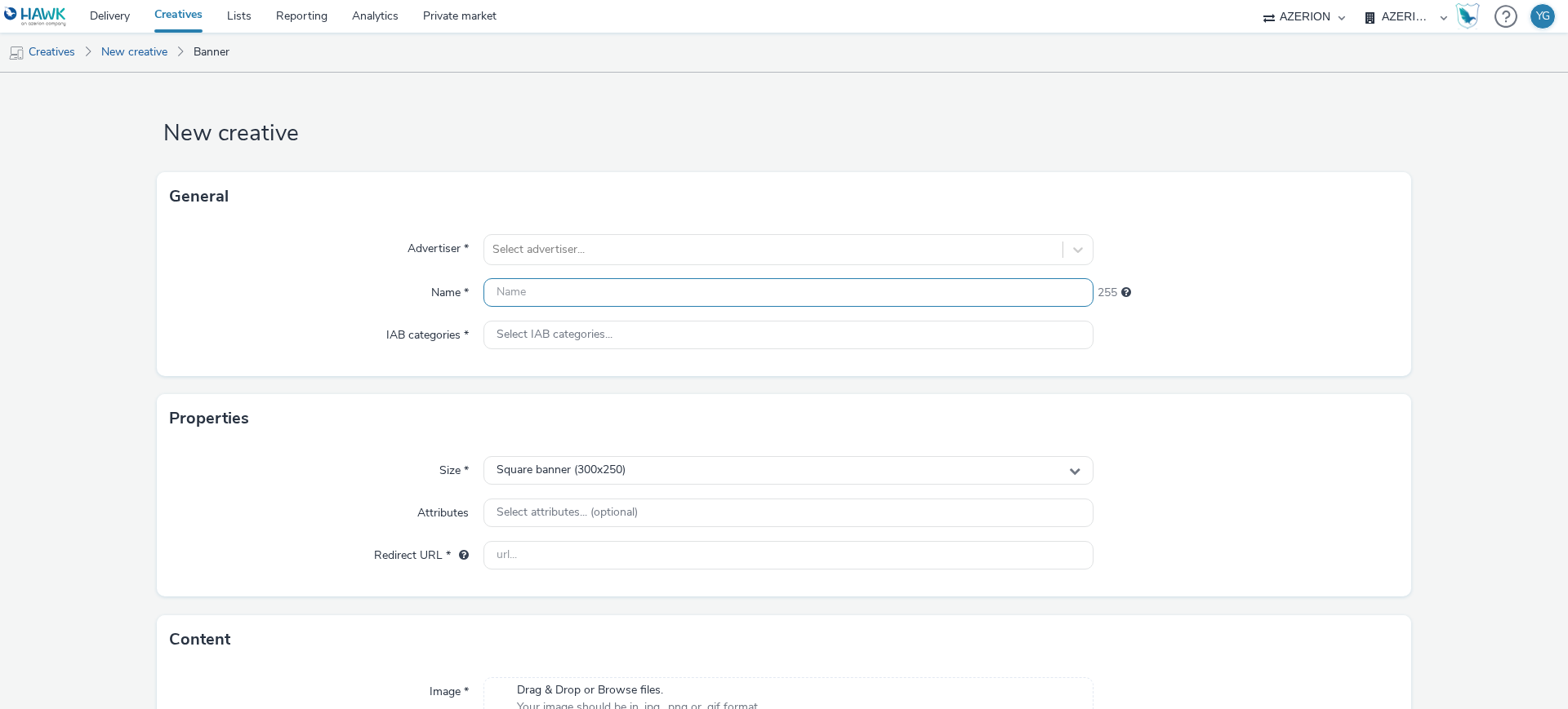
click at [626, 298] on input "text" at bounding box center [789, 292] width 611 height 28
paste input "GrandLitier-Melun_Interstitial_320x480_SeptOct25"
drag, startPoint x: 640, startPoint y: 297, endPoint x: 590, endPoint y: 295, distance: 50.0
click at [590, 295] on input "GrandLitier-Melun_Interstitial_320x480_SeptOct25" at bounding box center [789, 292] width 611 height 28
drag, startPoint x: 681, startPoint y: 296, endPoint x: 659, endPoint y: 296, distance: 22.0
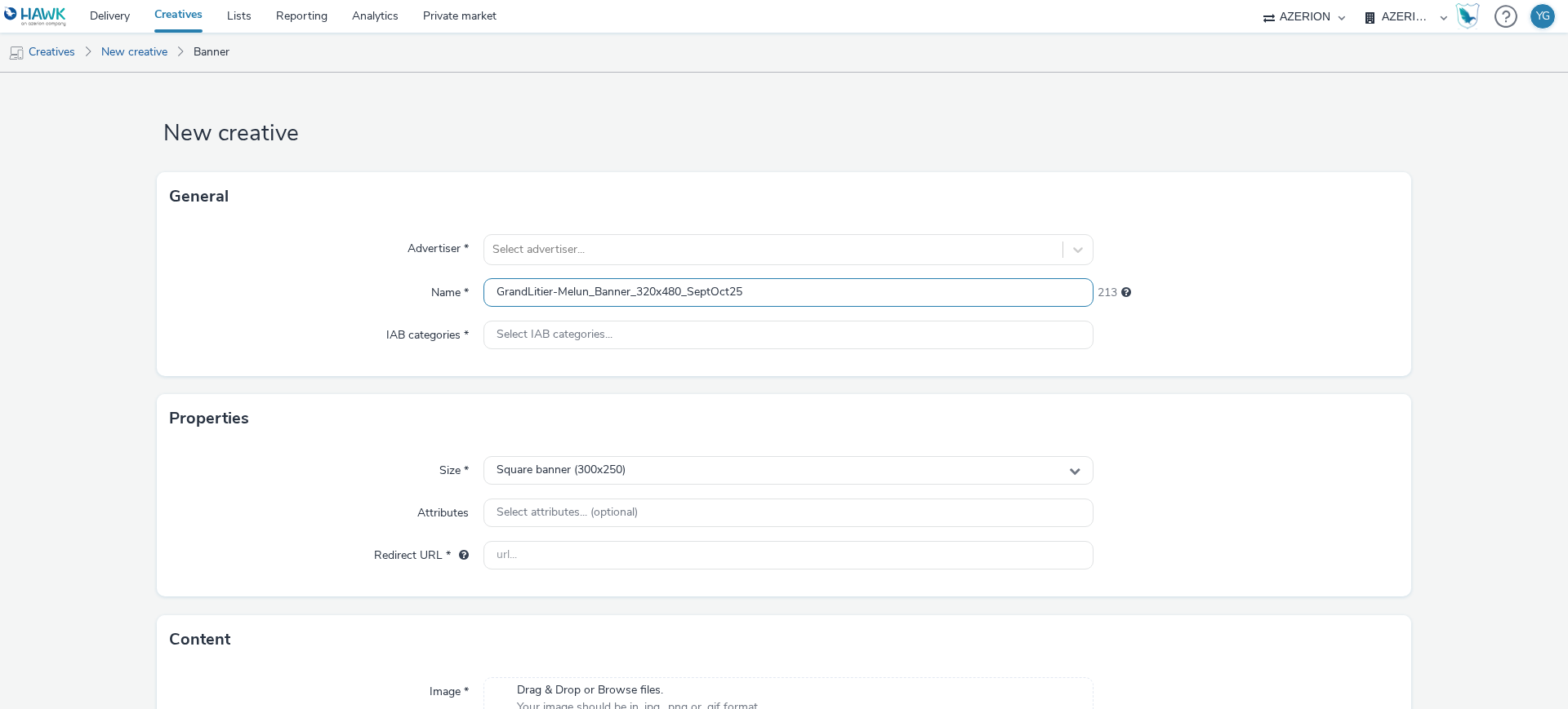
click at [659, 296] on input "GrandLitier-Melun_Banner_320x480_SeptOct25" at bounding box center [789, 292] width 611 height 28
type input "GrandLitier-Melun_Banner_320x50_SeptOct25"
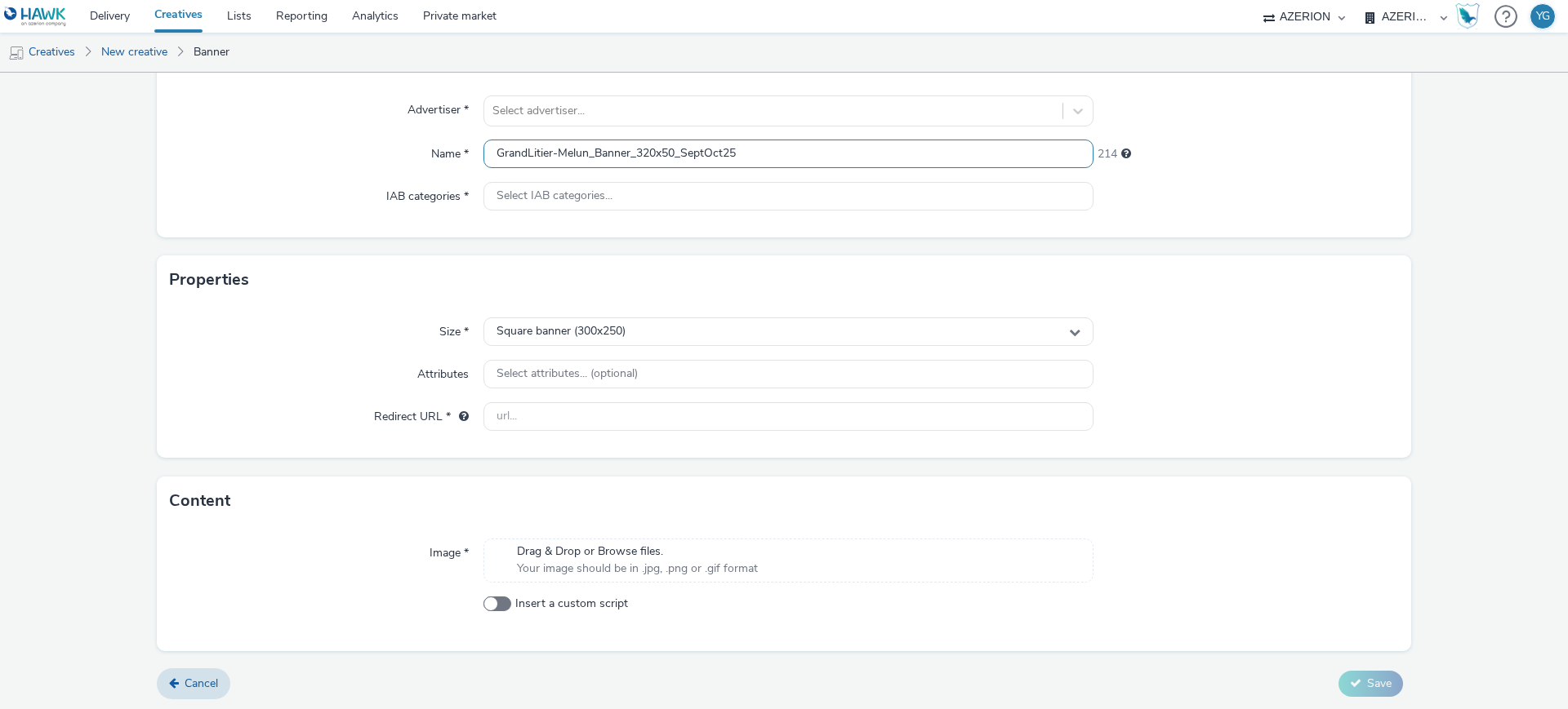
scroll to position [141, 0]
click at [714, 560] on span "Your image should be in .jpg, .png or .gif format" at bounding box center [638, 567] width 241 height 16
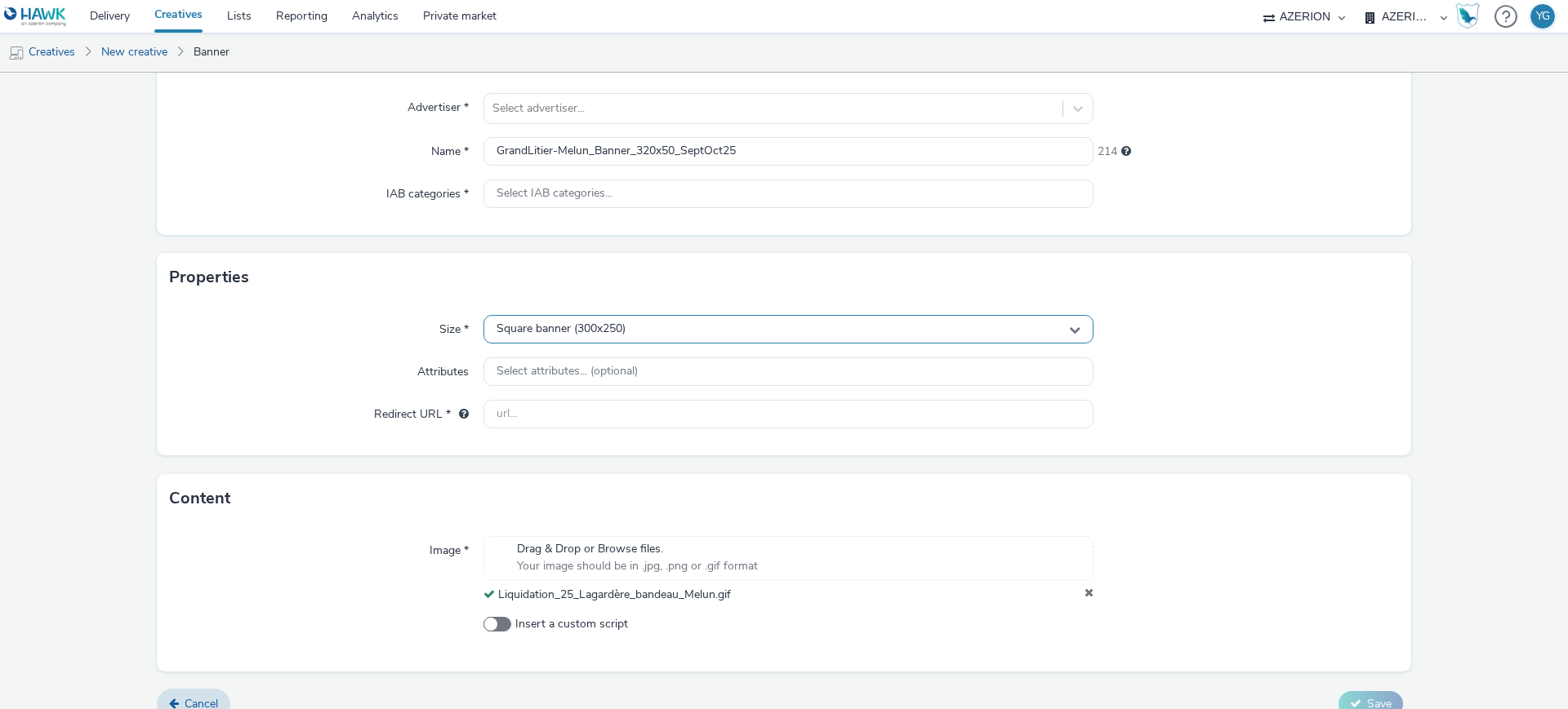
click at [597, 340] on div "Square banner (300x250)" at bounding box center [789, 328] width 611 height 28
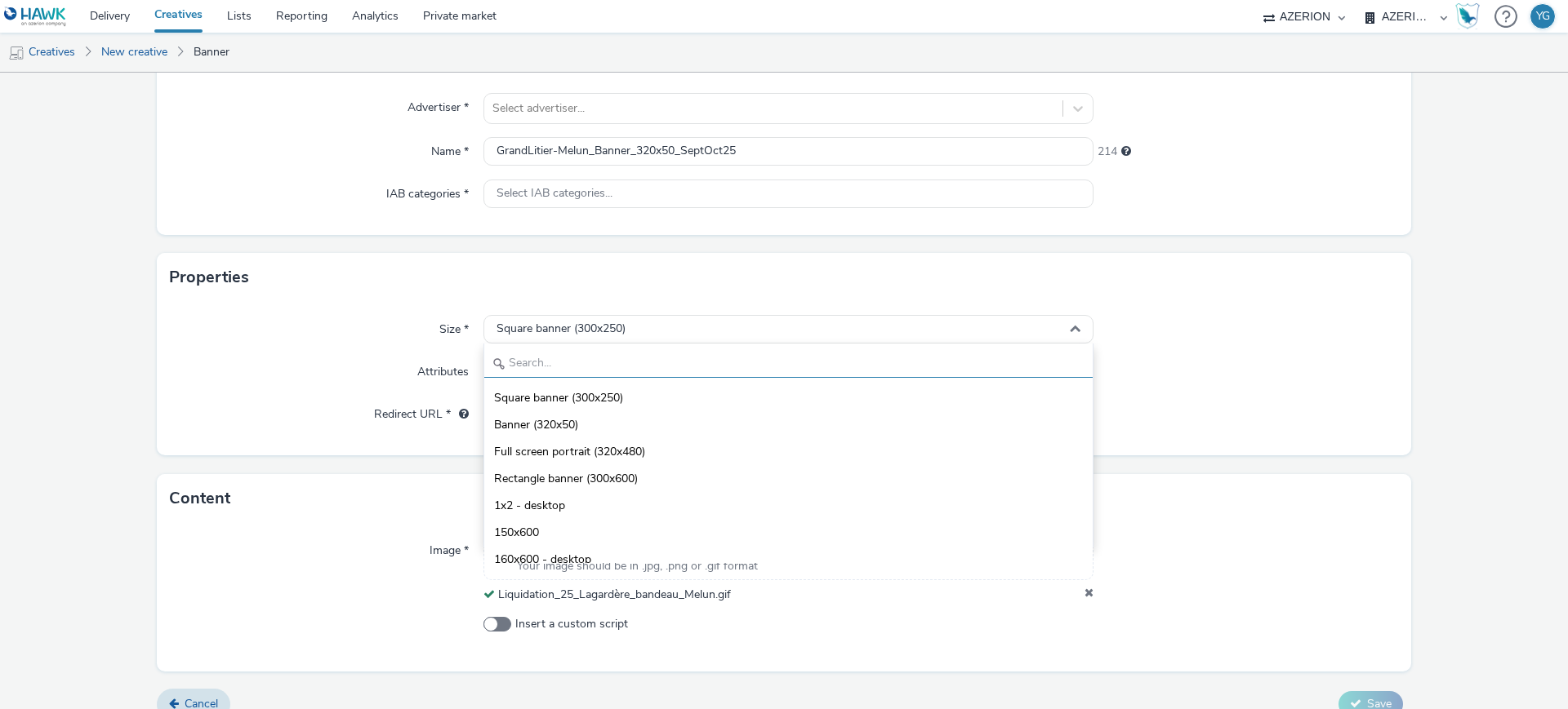
click at [591, 367] on input "text" at bounding box center [789, 363] width 609 height 28
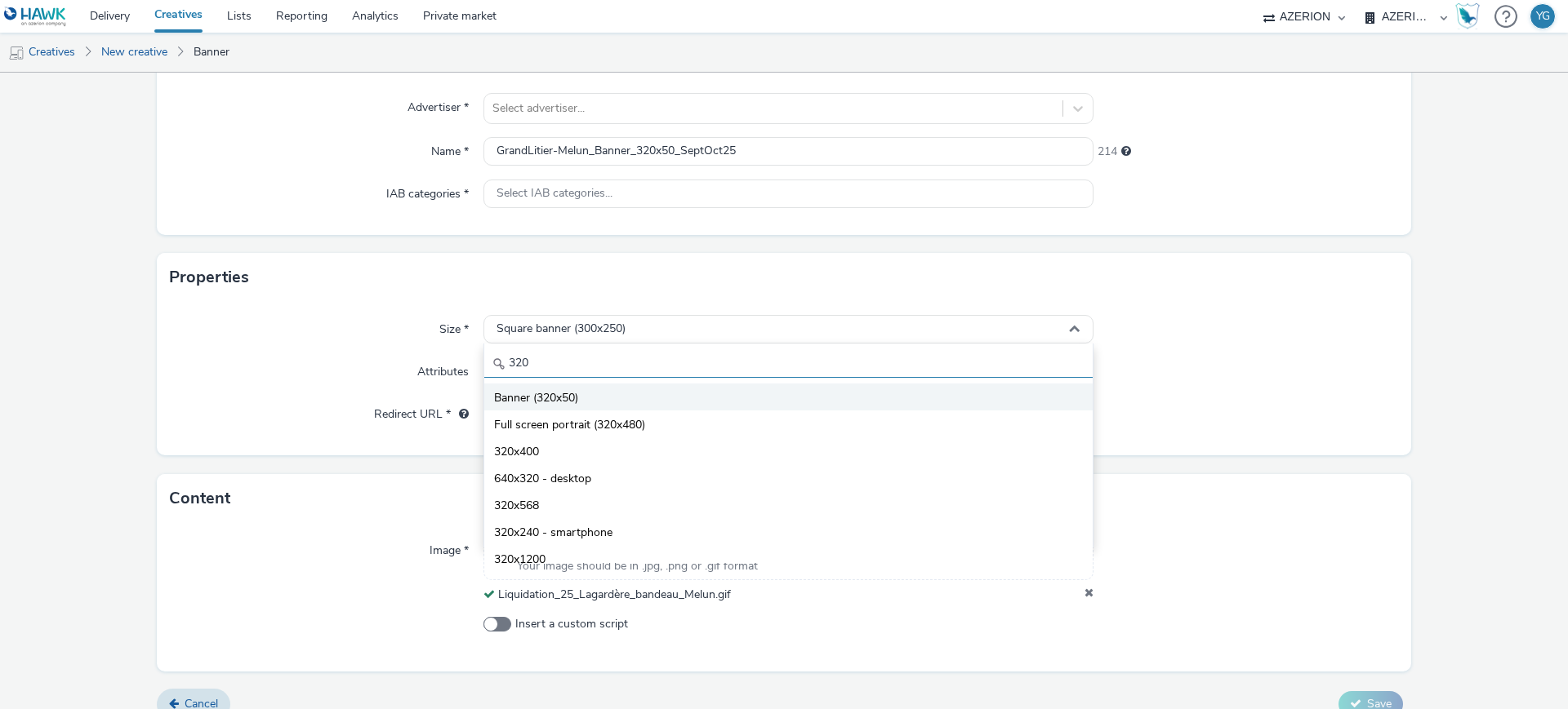
type input "320"
click at [601, 387] on li "Banner (320x50)" at bounding box center [789, 397] width 609 height 27
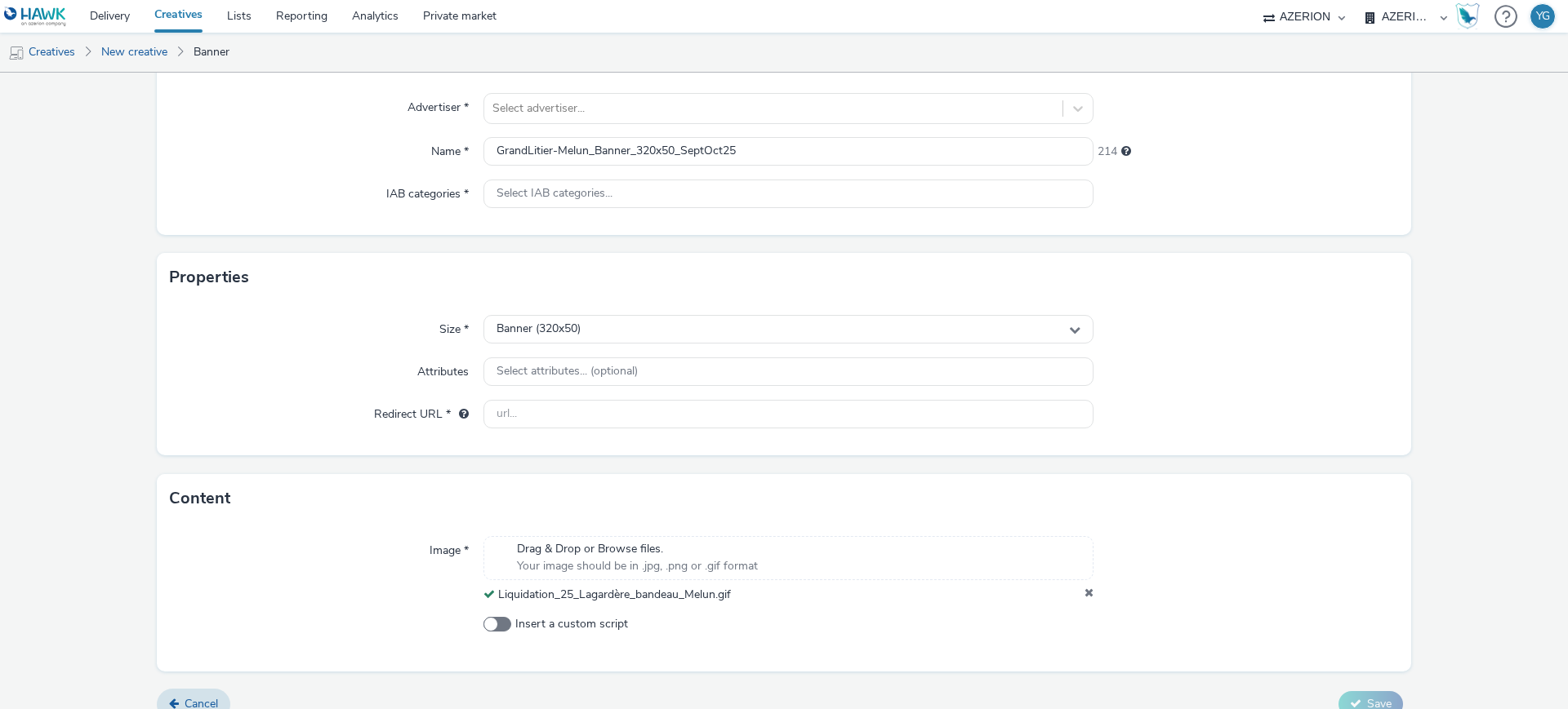
scroll to position [164, 0]
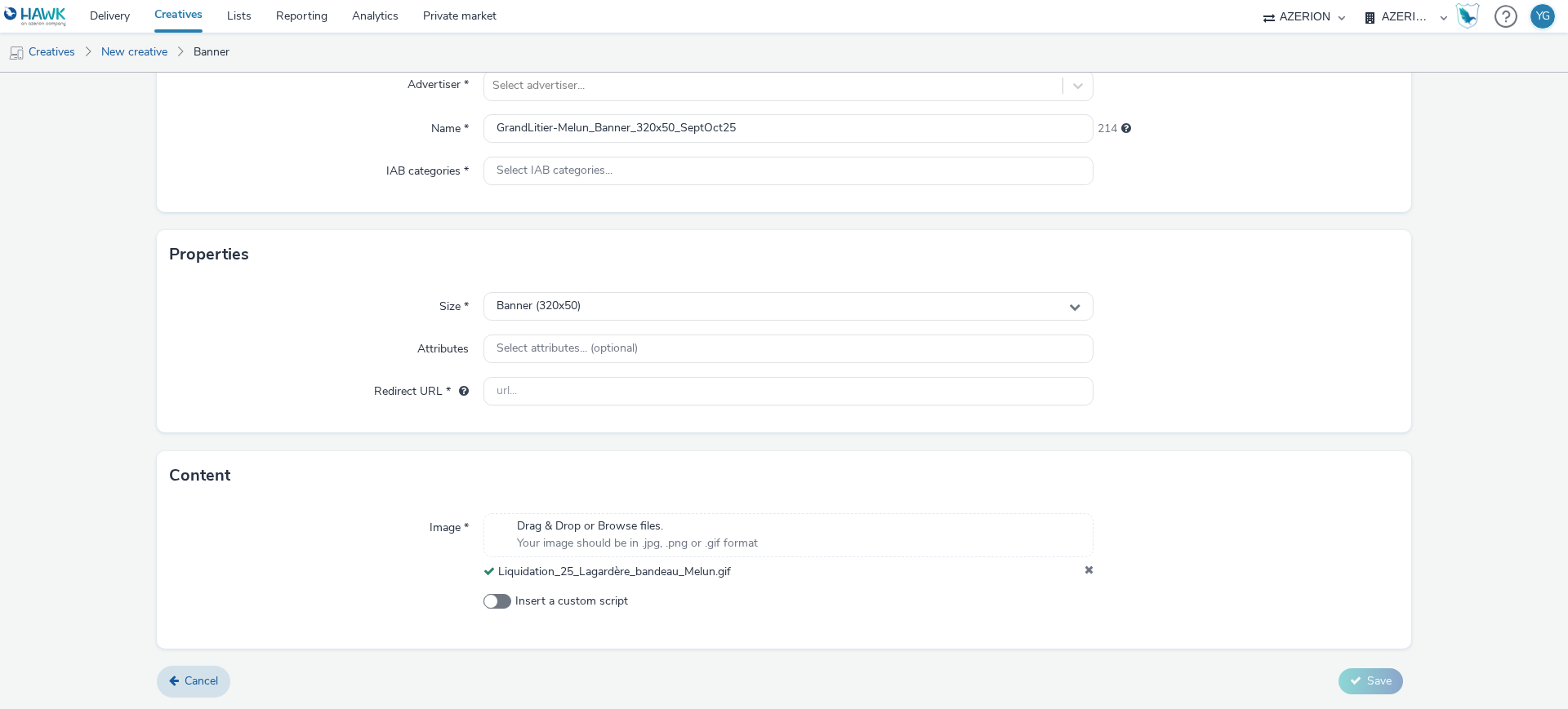
click at [1269, 620] on div at bounding box center [1246, 608] width 305 height 29
click at [580, 387] on input "text" at bounding box center [789, 390] width 611 height 28
paste input "[URL][DOMAIN_NAME]"
type input "[URL][DOMAIN_NAME]"
click at [1343, 585] on div "Image * Drag & Drop or Browse files. Your image should be in .jpg, .png or .gif…" at bounding box center [784, 574] width 1255 height 148
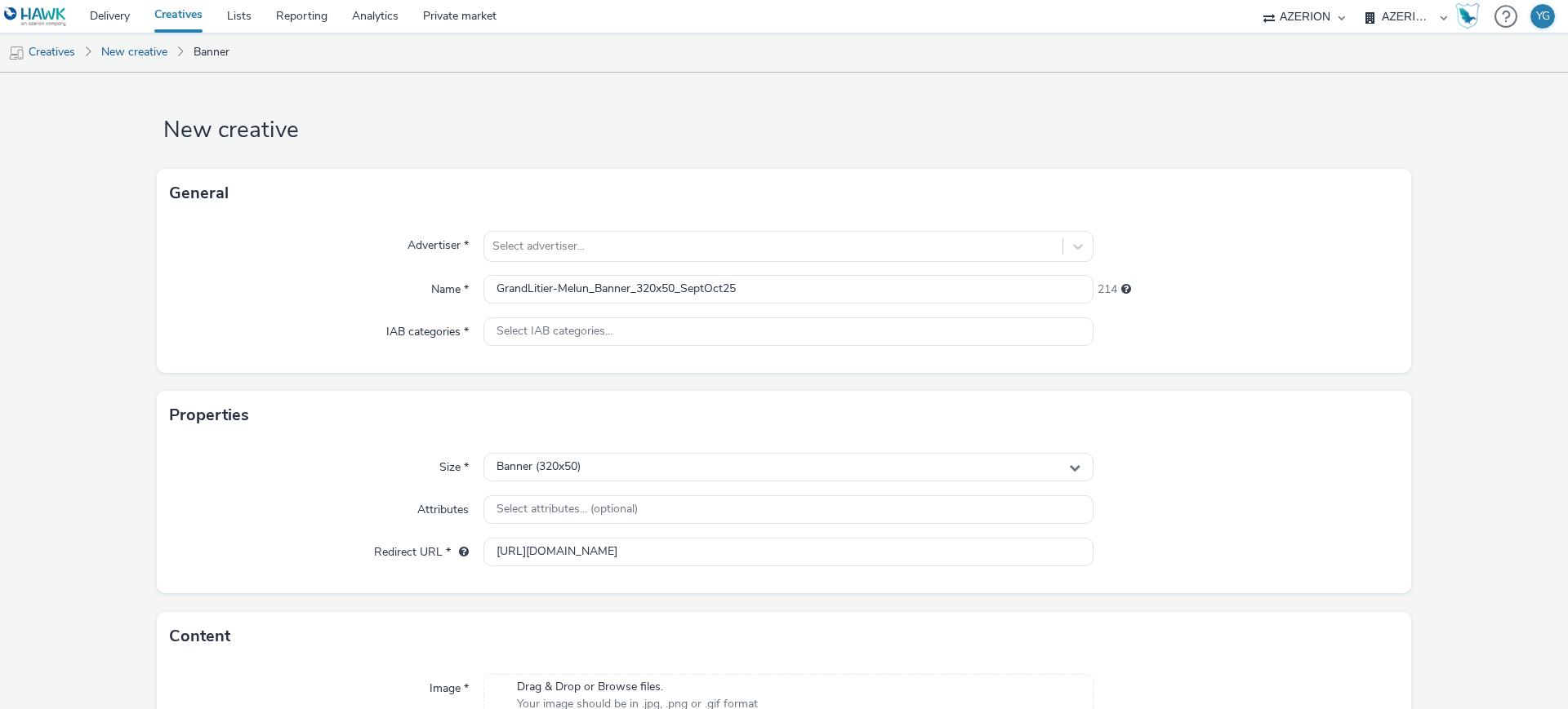
scroll to position [0, 0]
click at [596, 251] on div at bounding box center [773, 250] width 562 height 19
type input "grand li"
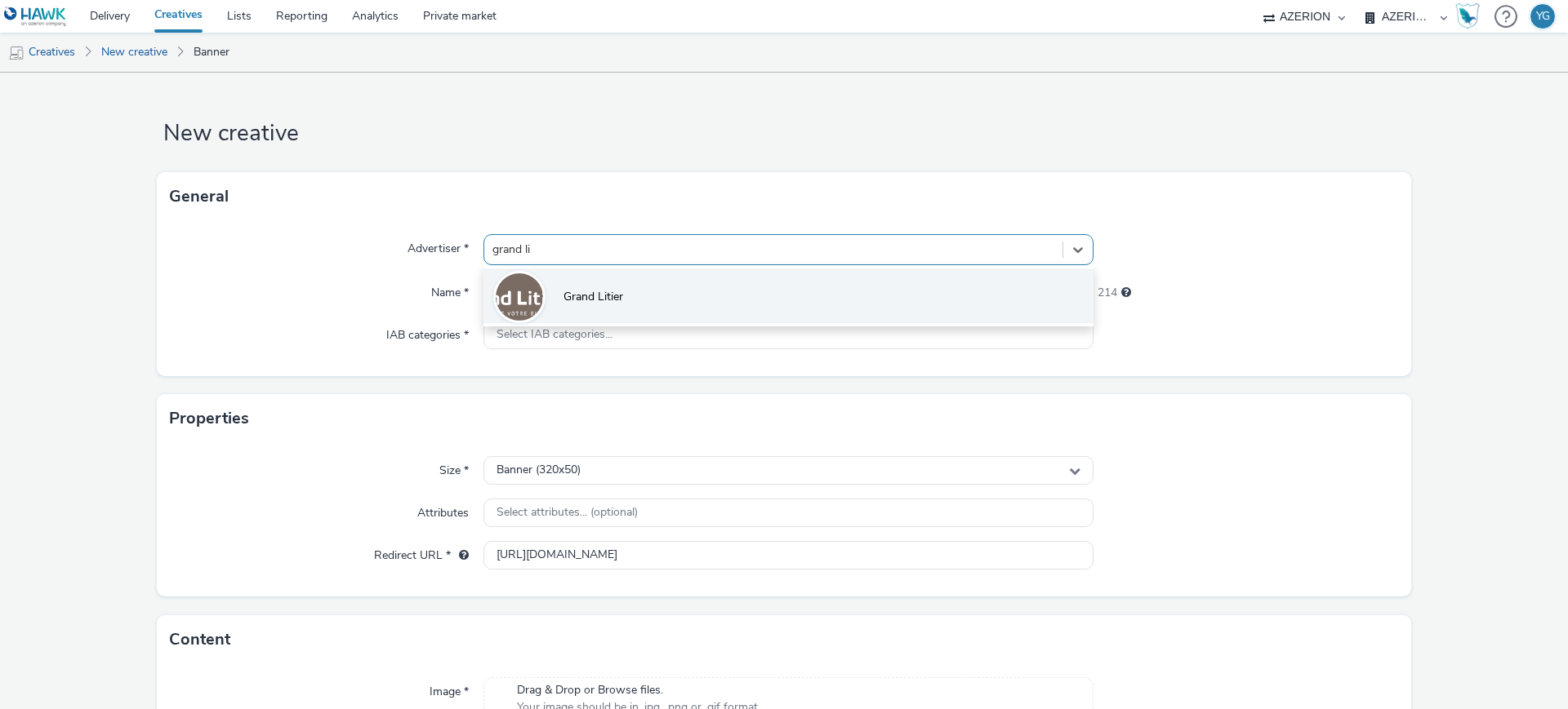
click at [608, 291] on span "Grand Litier" at bounding box center [594, 296] width 60 height 16
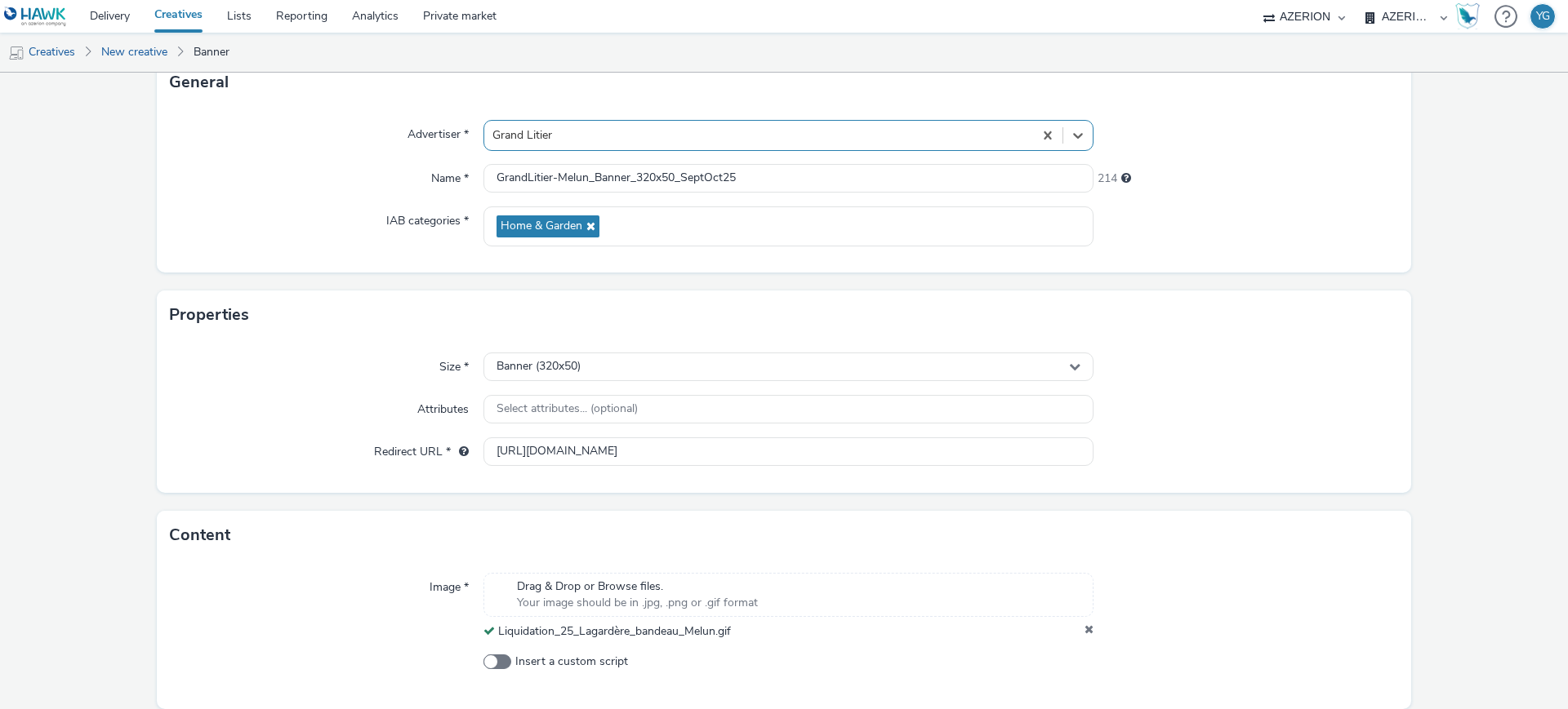
scroll to position [174, 0]
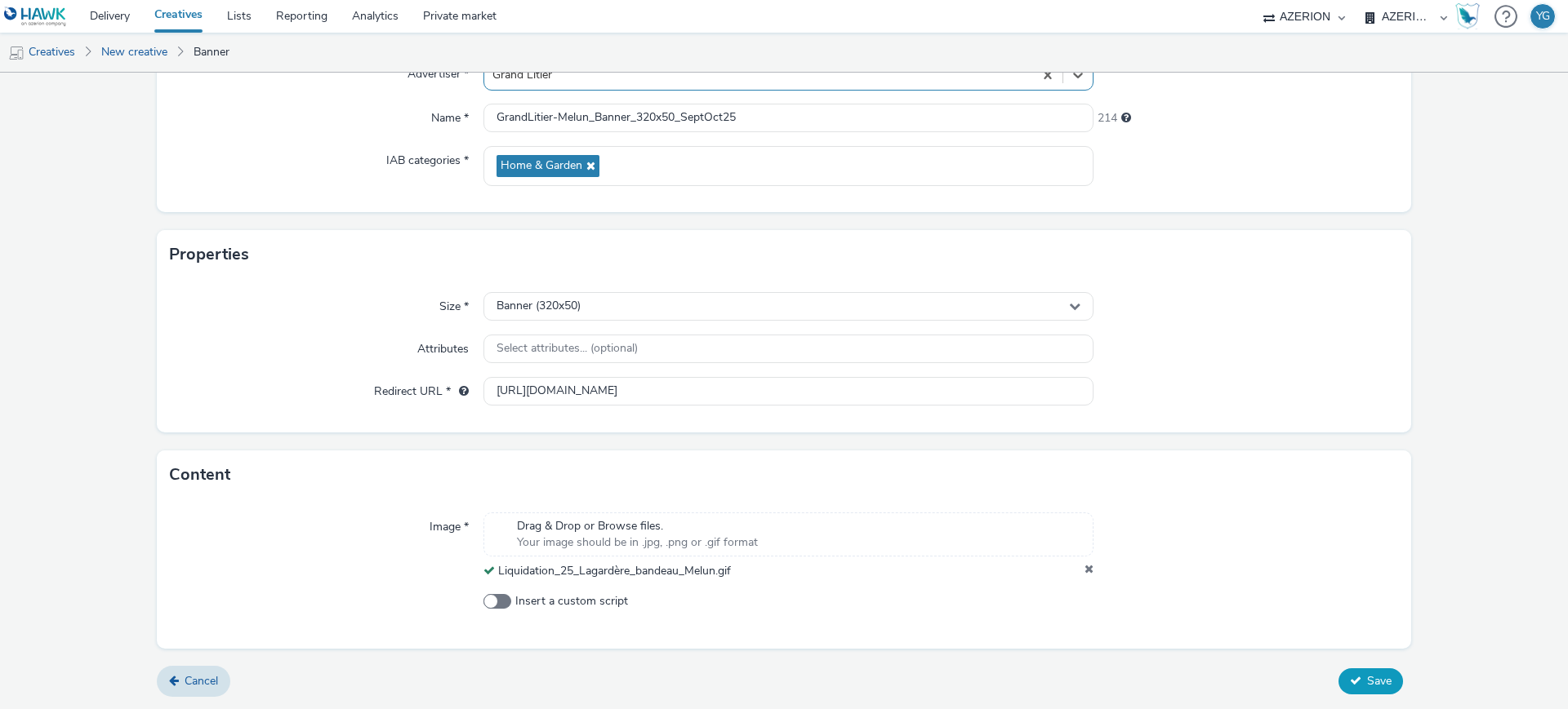
click at [1347, 691] on button "Save" at bounding box center [1370, 681] width 65 height 26
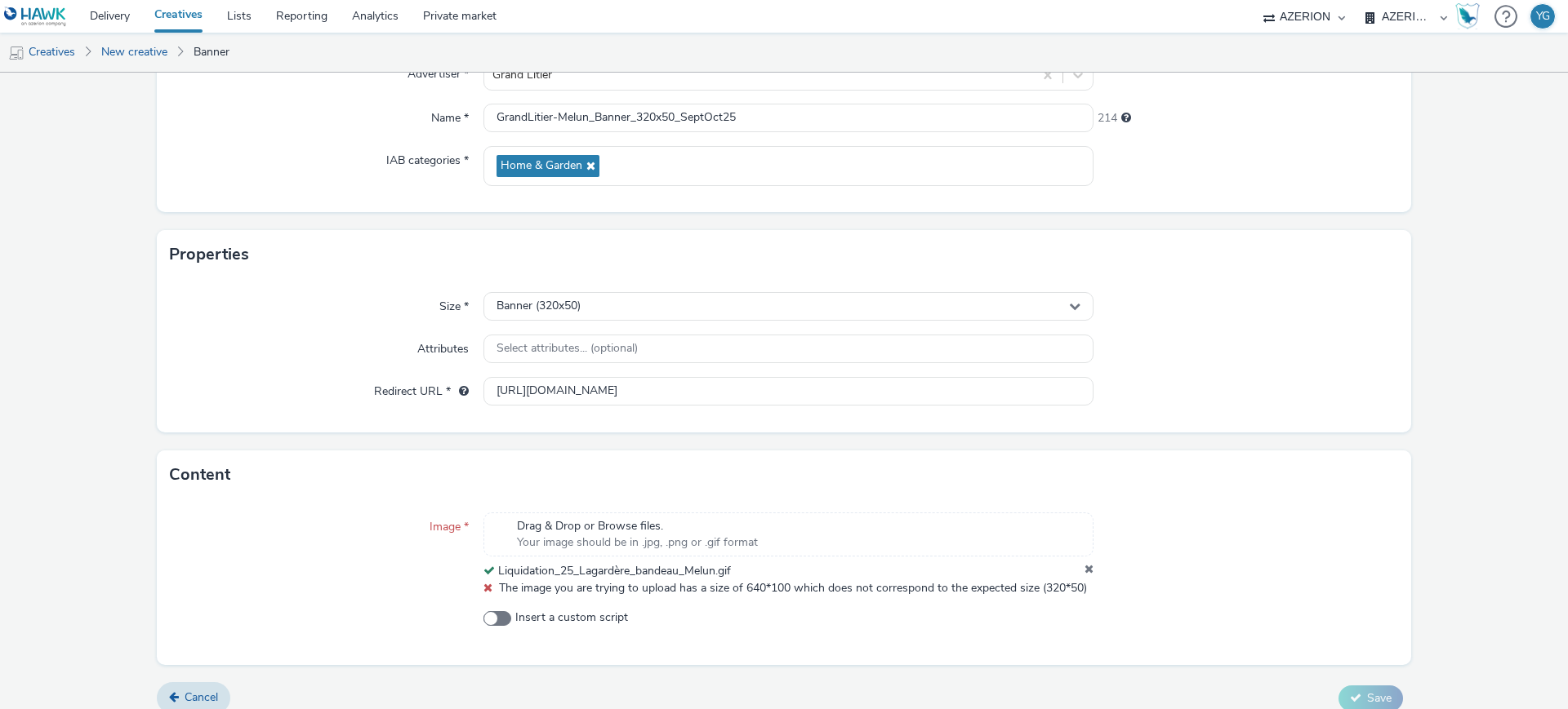
click at [1084, 569] on icon at bounding box center [1088, 571] width 9 height 16
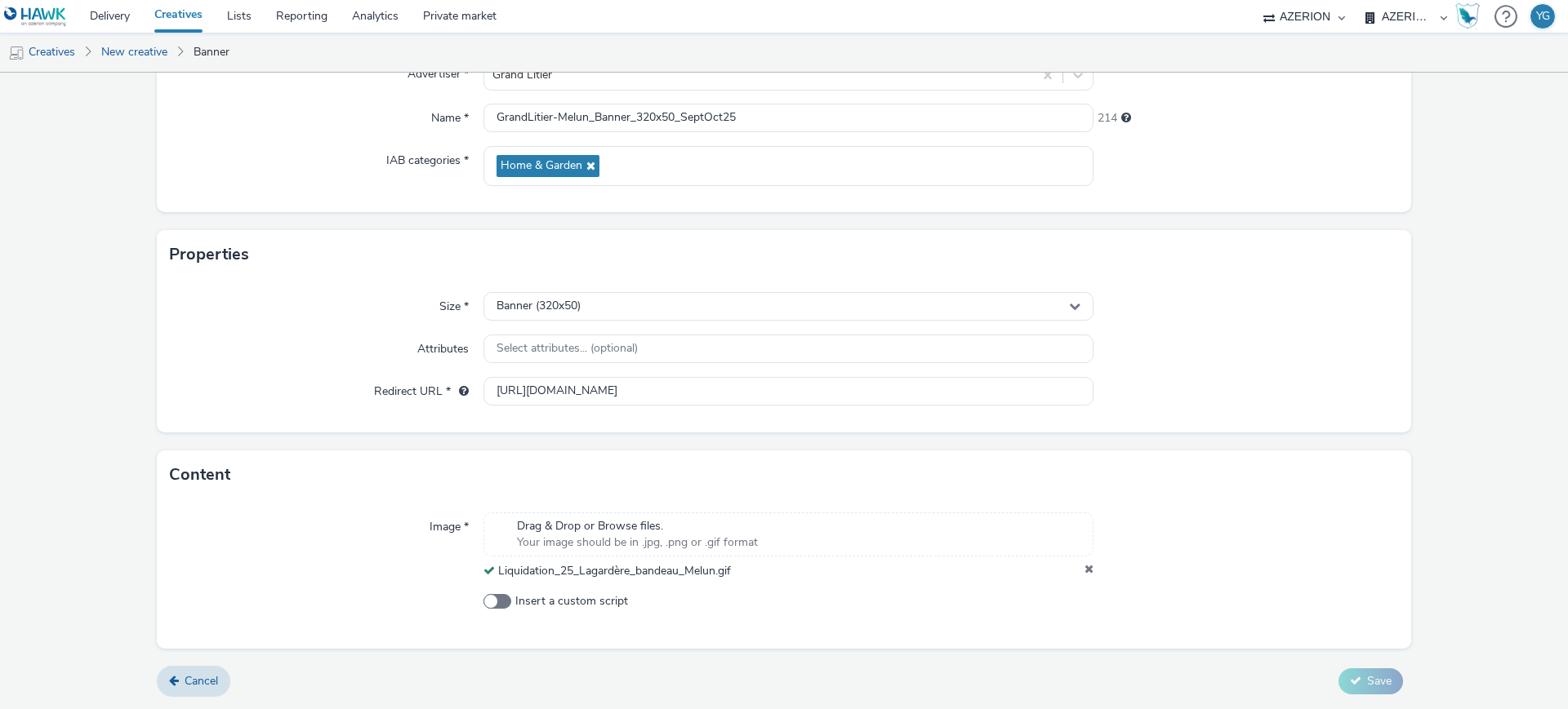
scroll to position [159, 0]
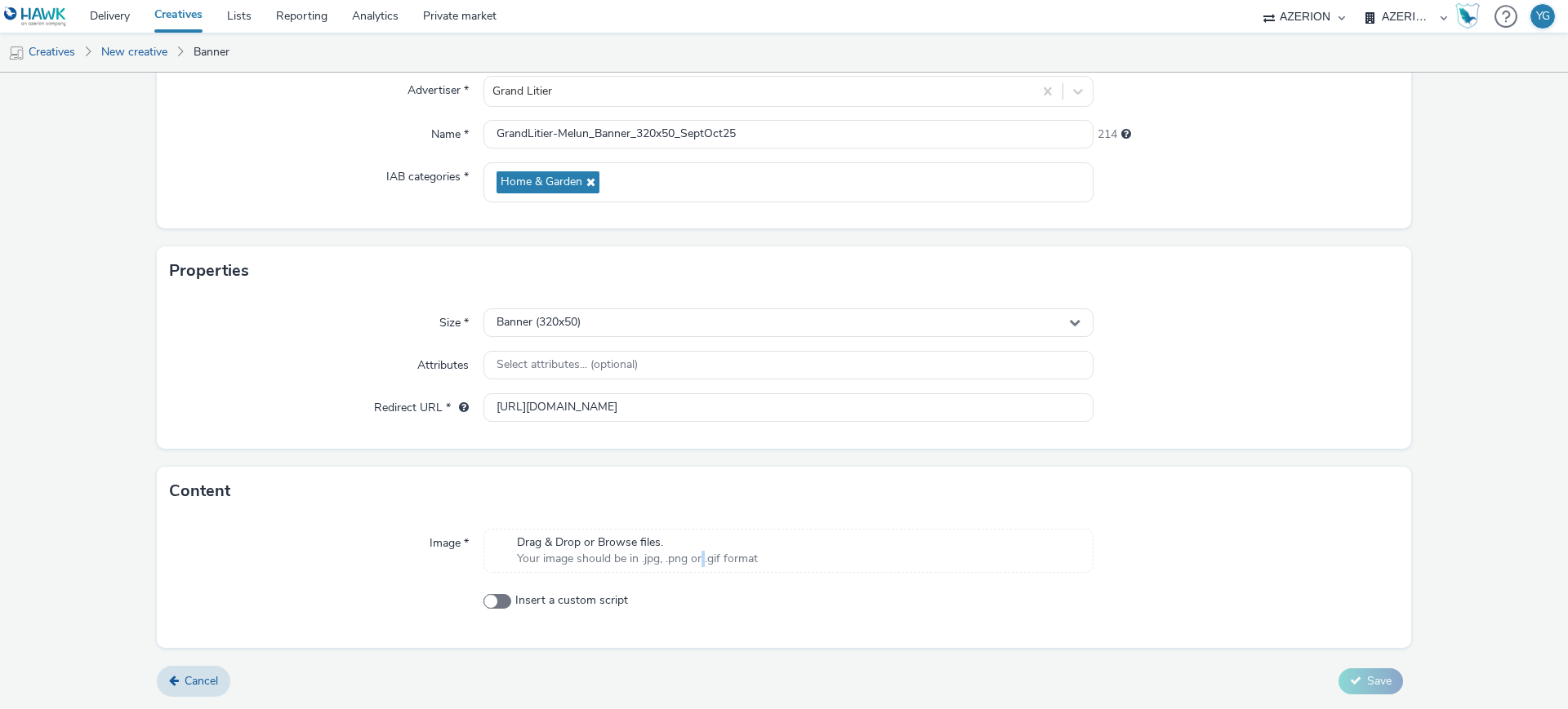
click at [697, 562] on span "Your image should be in .jpg, .png or .gif format" at bounding box center [638, 559] width 241 height 16
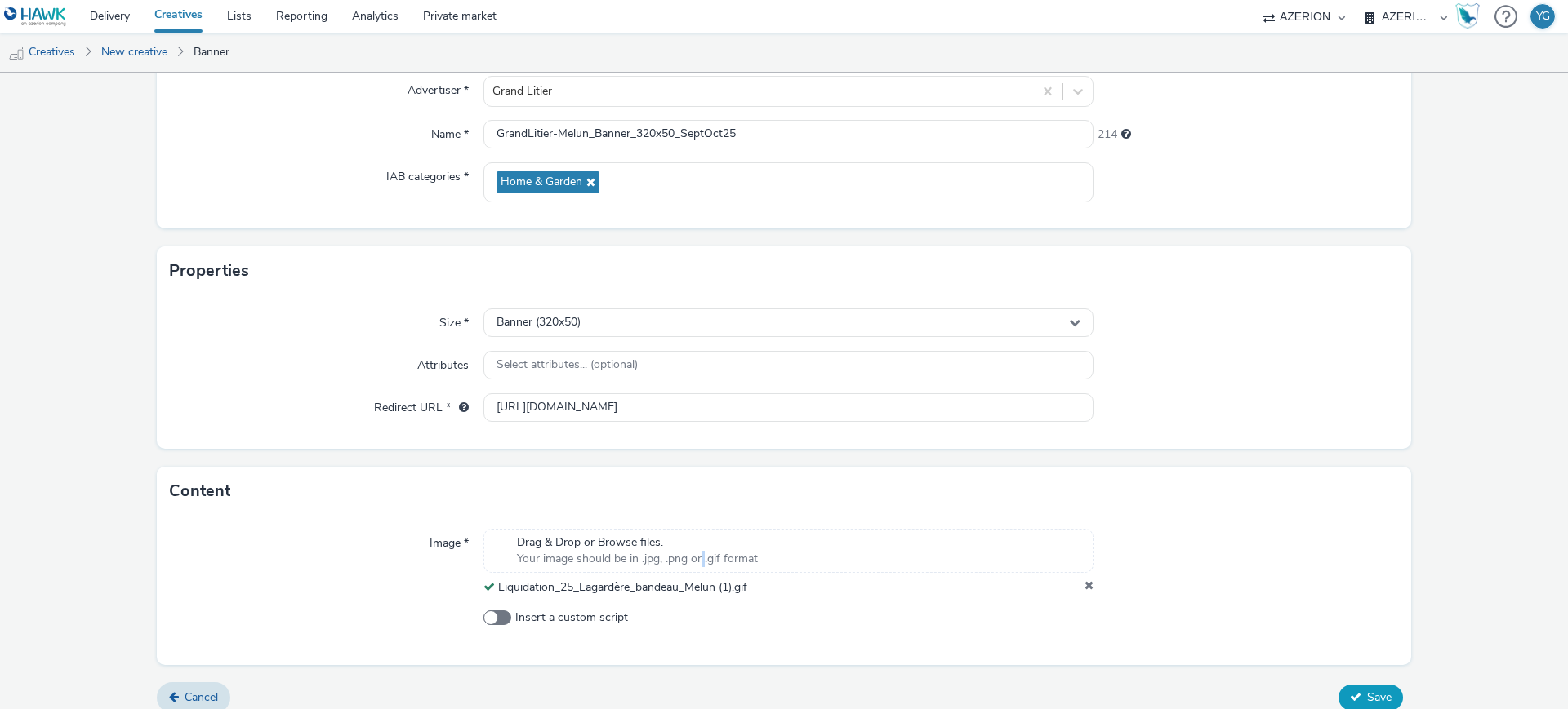
click at [1373, 694] on span "Save" at bounding box center [1379, 697] width 24 height 15
